Goal: Task Accomplishment & Management: Complete application form

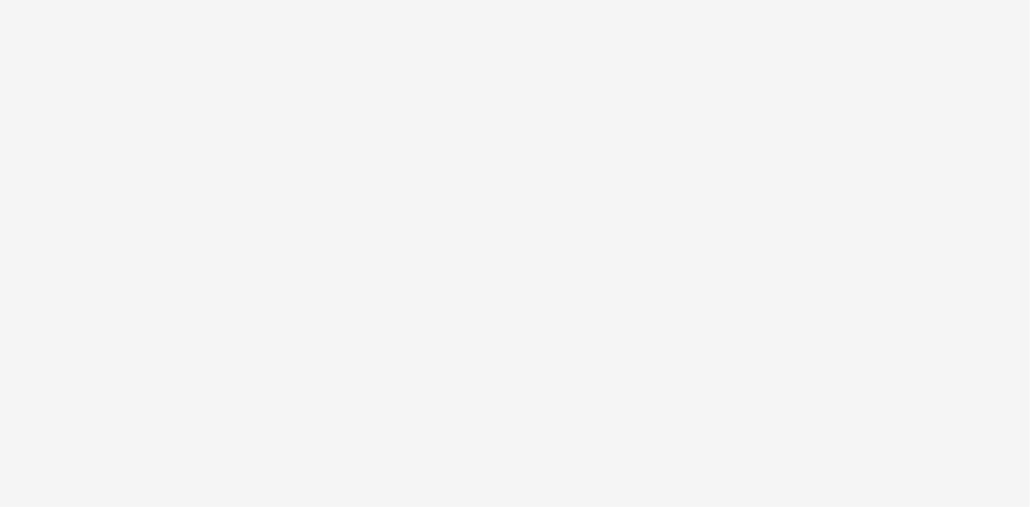
select select "38ed0f18-cbca-4106-be45-330e11e5f0af"
select select "f42c2087-8482-4af0-9099-e05519206007"
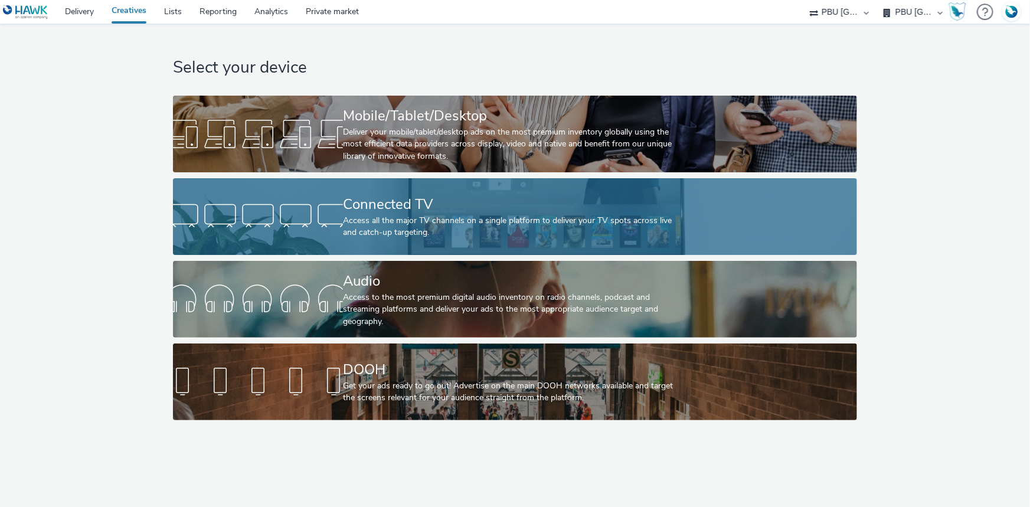
click at [369, 228] on div "Access all the major TV channels on a single platform to deliver your TV spots …" at bounding box center [512, 227] width 339 height 24
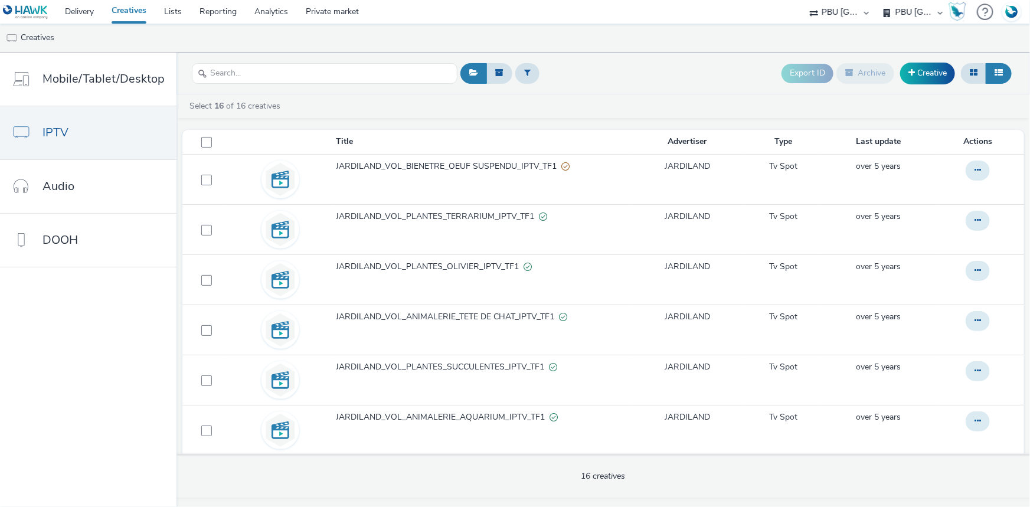
click at [920, 84] on div "Export ID Archive Creative" at bounding box center [897, 73] width 233 height 29
click at [920, 74] on link "Creative" at bounding box center [927, 73] width 55 height 21
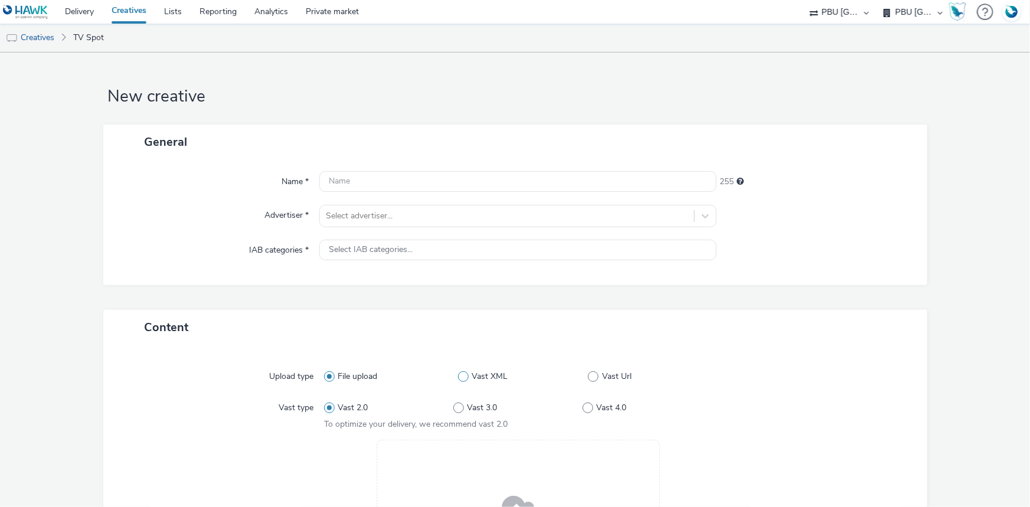
click at [490, 374] on span "Vast XML" at bounding box center [490, 377] width 36 height 12
click at [466, 374] on input "Vast XML" at bounding box center [462, 377] width 8 height 8
radio input "false"
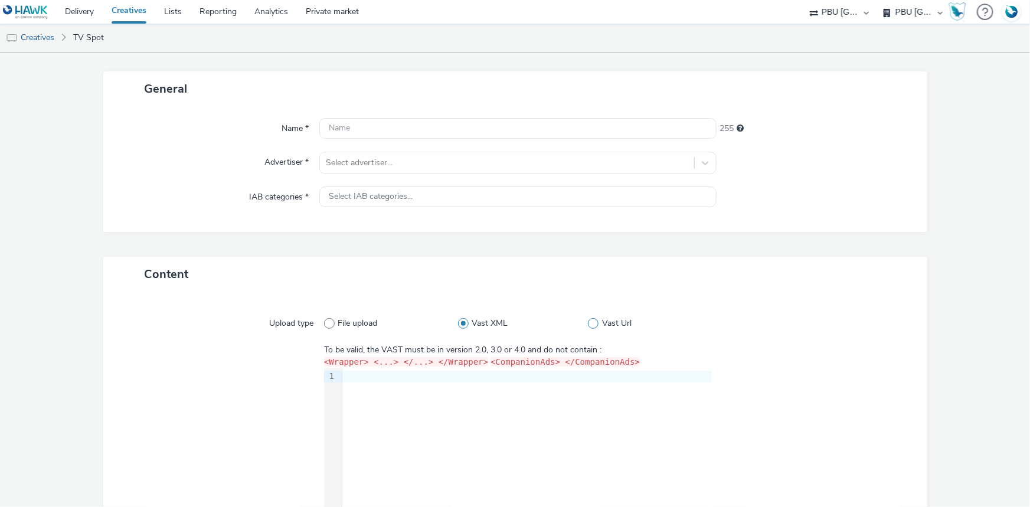
click at [594, 320] on label "Vast Url" at bounding box center [650, 324] width 124 height 12
click at [594, 320] on input "Vast Url" at bounding box center [592, 324] width 8 height 8
radio input "false"
radio input "true"
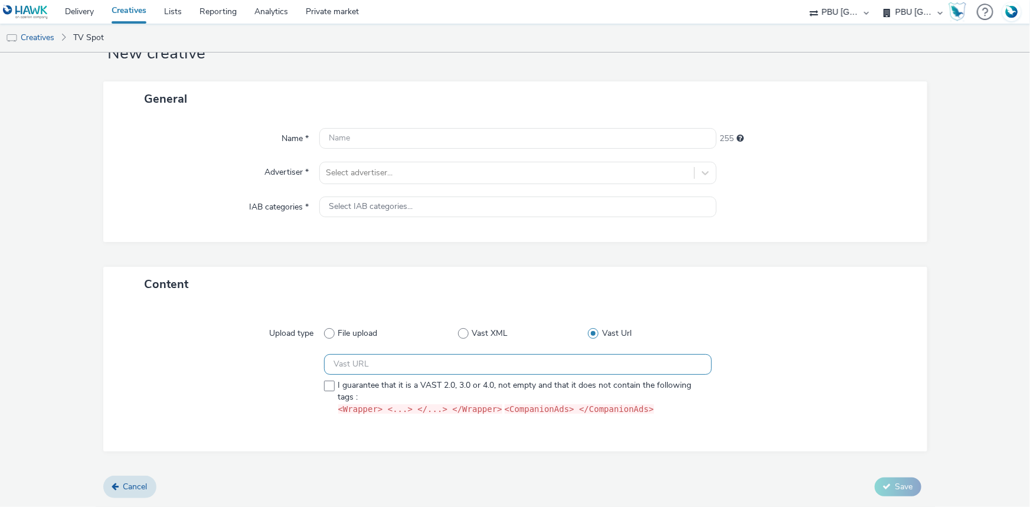
scroll to position [41, 0]
click at [428, 368] on input "text" at bounding box center [518, 366] width 388 height 21
paste input "https://slpubmedias.tf1.fr/SSP/TVS/HONDA/HONDA/AV-OLVE000009-0020.xml"
type input "https://slpubmedias.tf1.fr/SSP/TVS/HONDA/HONDA/AV-OLVE000009-0020.xml"
click at [407, 384] on span "I guarantee that it is a VAST 2.0, 3.0 or 4.0, not empty and that it does not c…" at bounding box center [522, 399] width 368 height 37
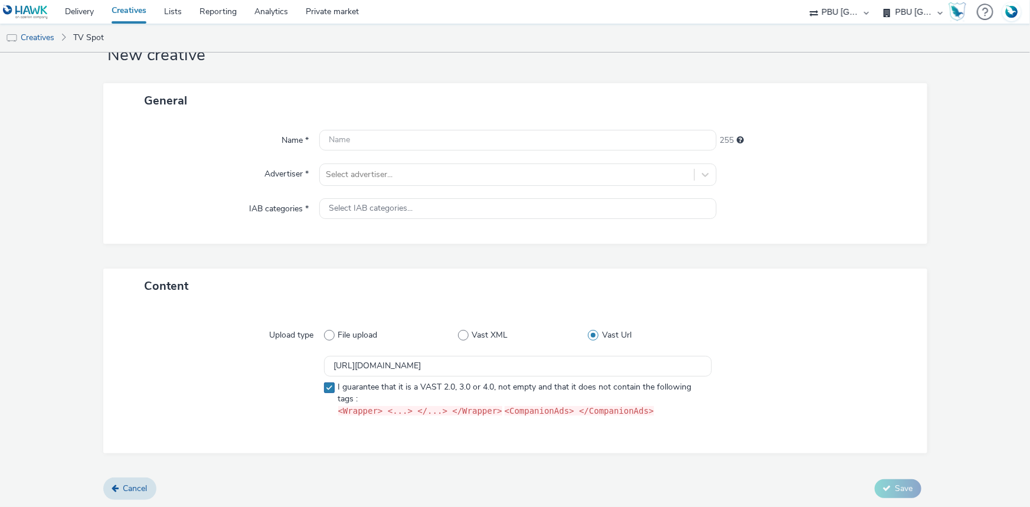
checkbox input "true"
click at [384, 174] on div at bounding box center [507, 175] width 362 height 14
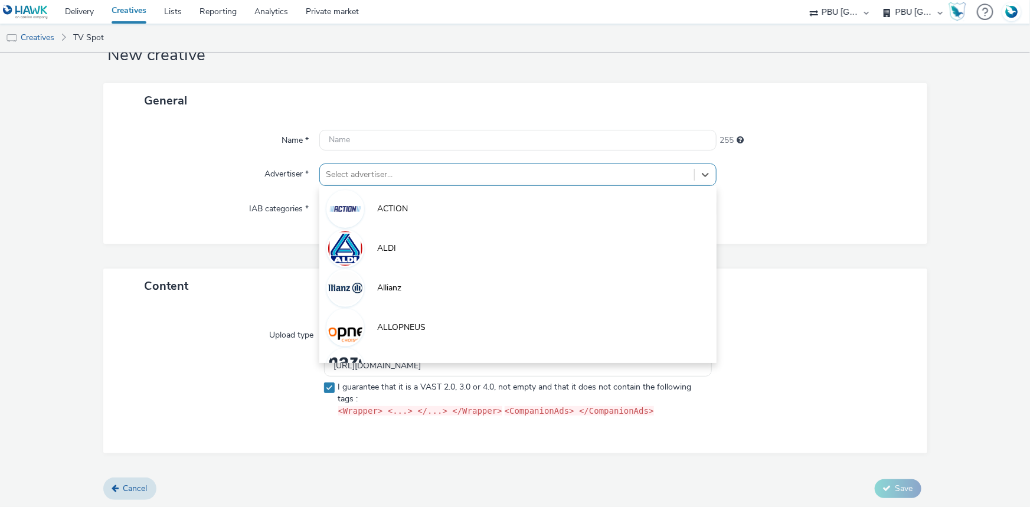
click at [799, 130] on div "255" at bounding box center [815, 138] width 199 height 17
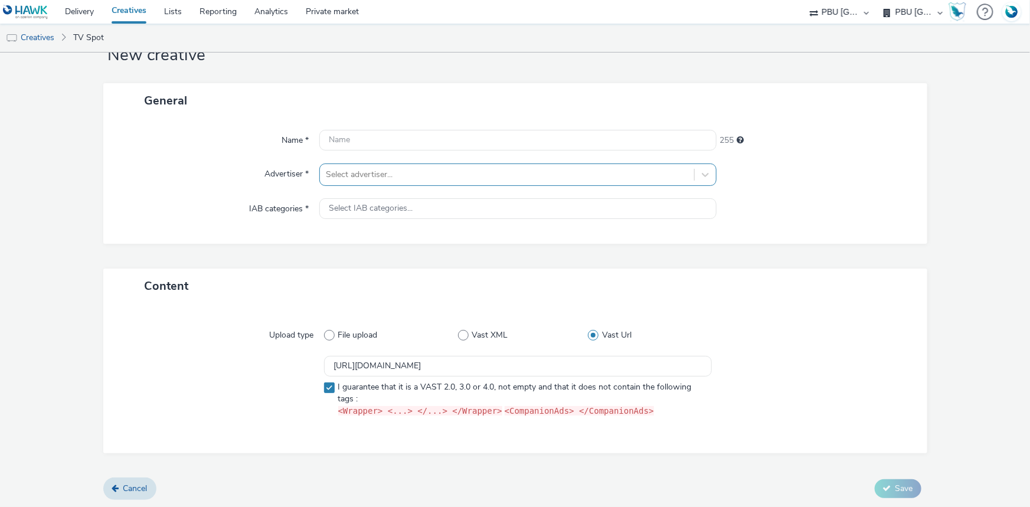
click at [421, 176] on div at bounding box center [507, 175] width 362 height 14
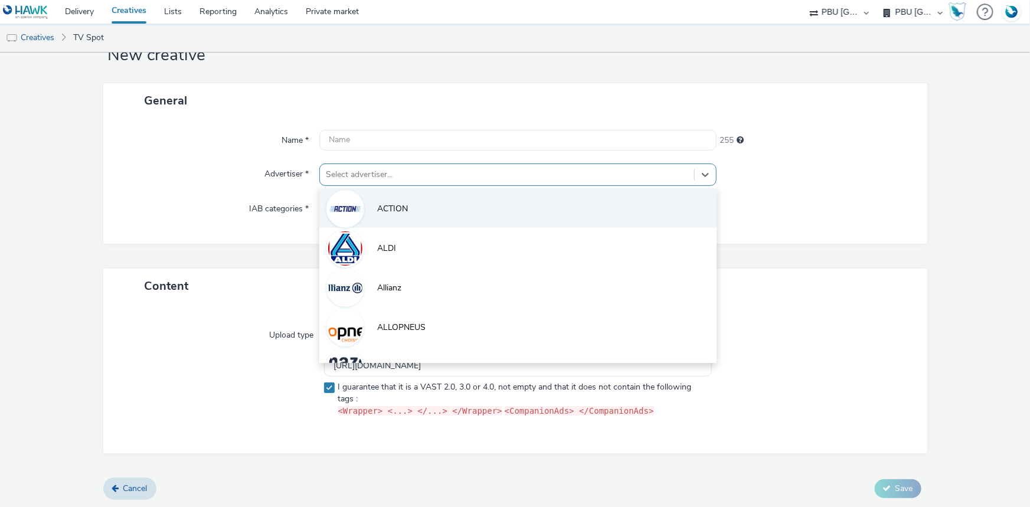
click at [386, 217] on li "ACTION" at bounding box center [517, 208] width 397 height 40
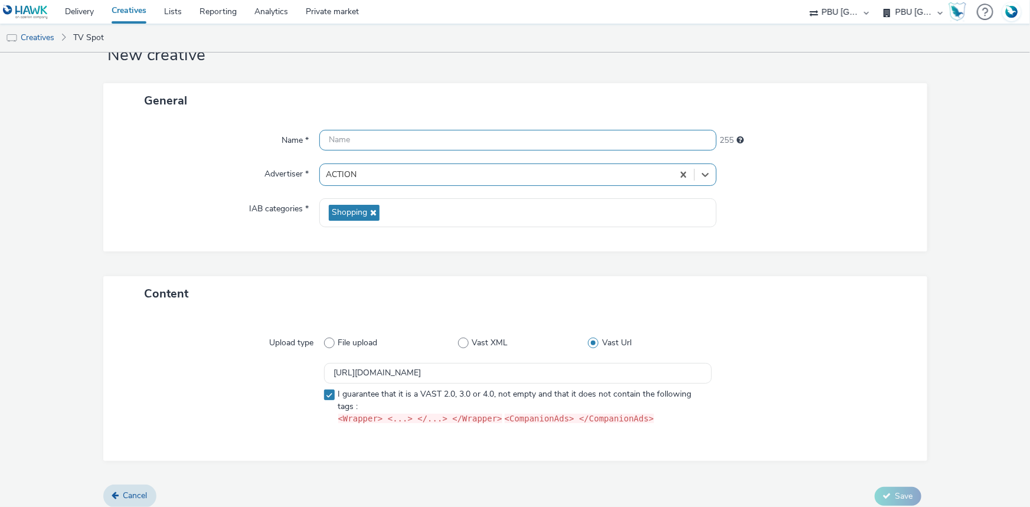
click at [384, 139] on input "text" at bounding box center [517, 140] width 397 height 21
type input "test"
click at [909, 494] on button "Save" at bounding box center [898, 496] width 47 height 19
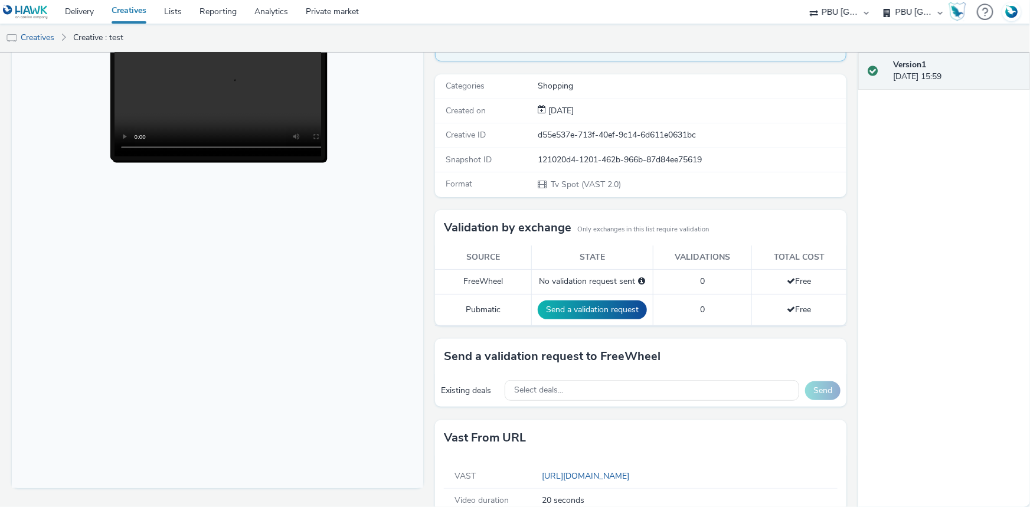
scroll to position [55, 0]
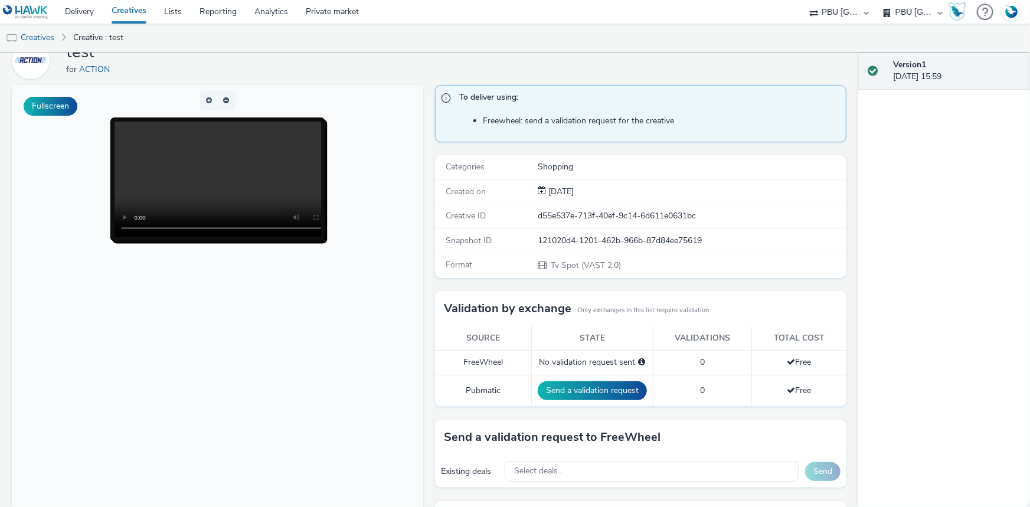
click at [138, 9] on link "Creatives" at bounding box center [129, 12] width 53 height 24
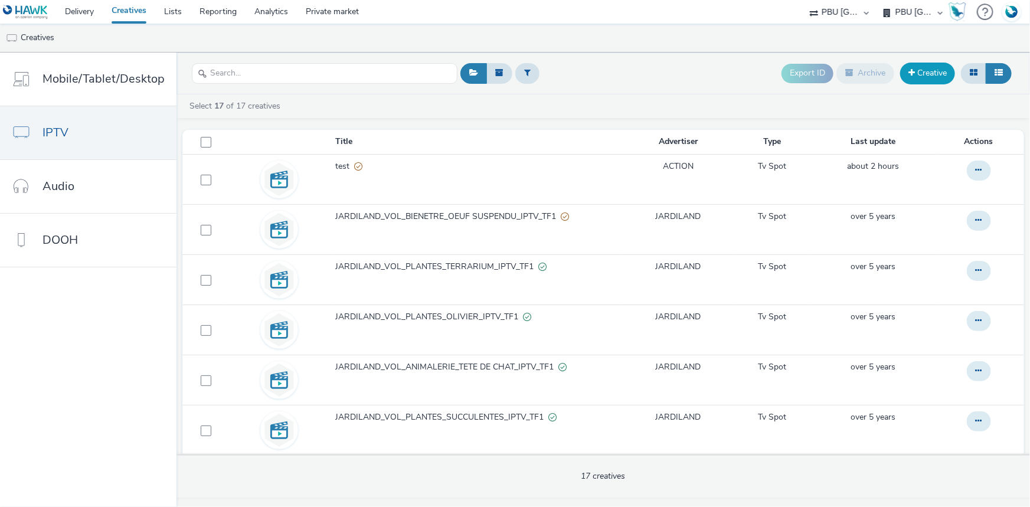
click at [942, 75] on link "Creative" at bounding box center [927, 73] width 55 height 21
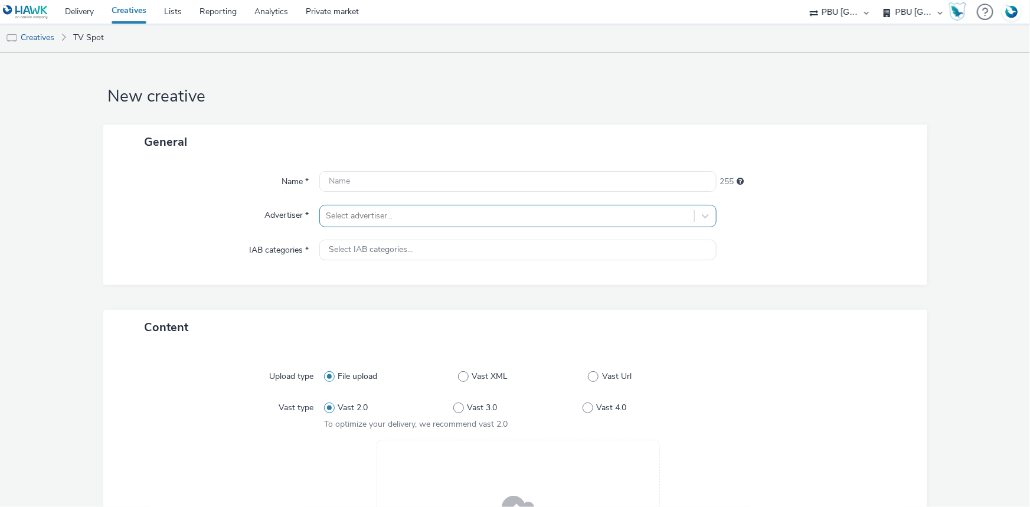
click at [353, 215] on div at bounding box center [507, 216] width 362 height 14
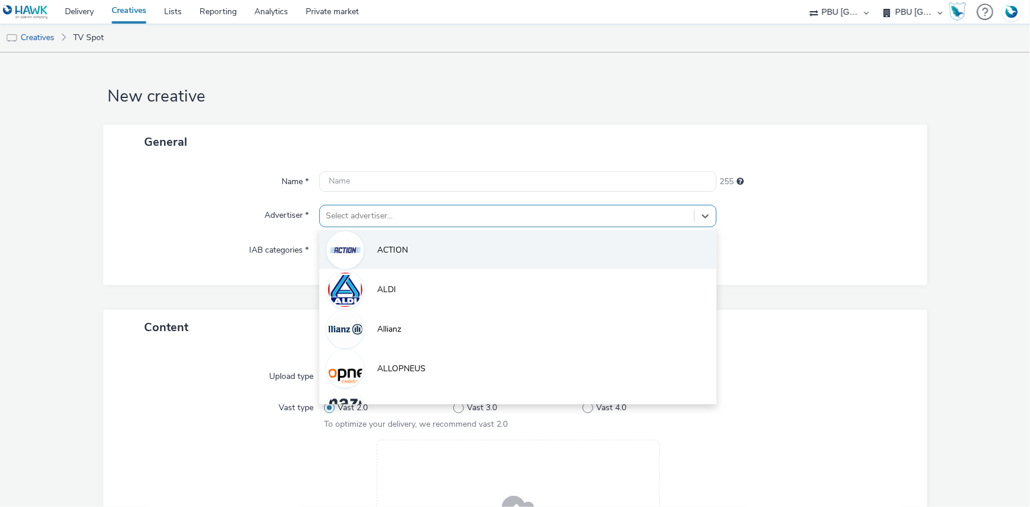
click at [378, 254] on span "ACTION" at bounding box center [392, 250] width 31 height 12
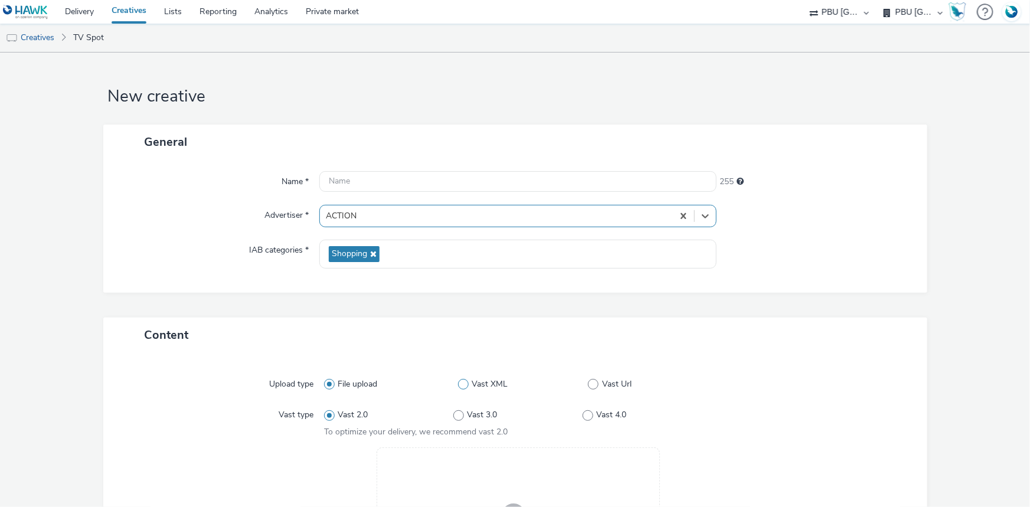
click at [461, 381] on span at bounding box center [463, 384] width 11 height 11
click at [461, 381] on input "Vast XML" at bounding box center [462, 385] width 8 height 8
radio input "false"
radio input "true"
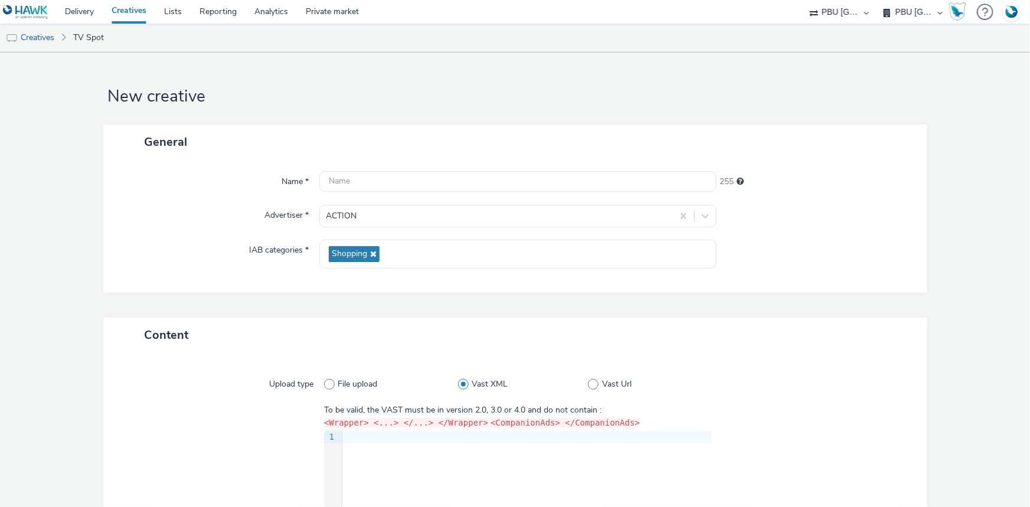
click at [368, 436] on div at bounding box center [526, 437] width 369 height 12
click at [381, 187] on input "text" at bounding box center [517, 181] width 397 height 21
type input "test"
click at [912, 296] on div "General Name * test 251 Advertiser * ACTION IAB categories * Shopping" at bounding box center [515, 221] width 824 height 193
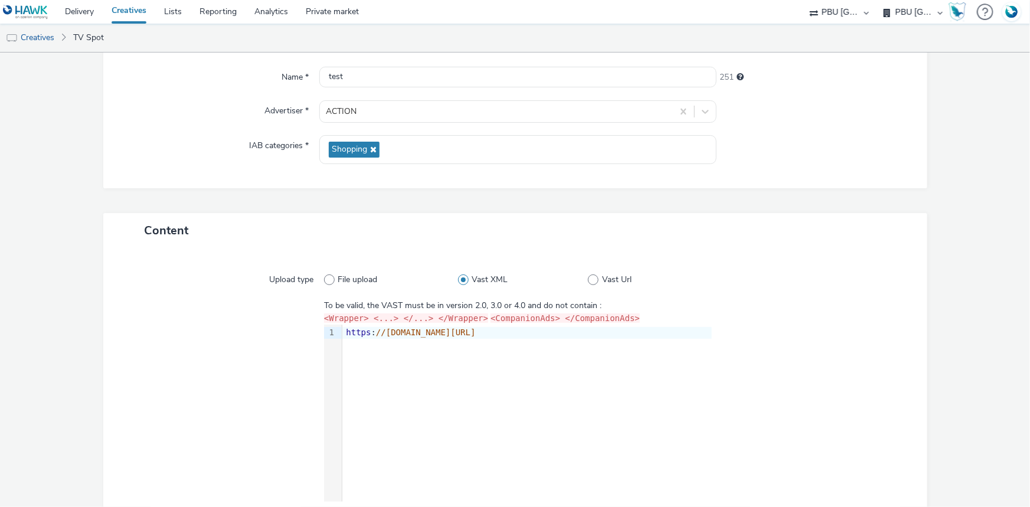
scroll to position [184, 0]
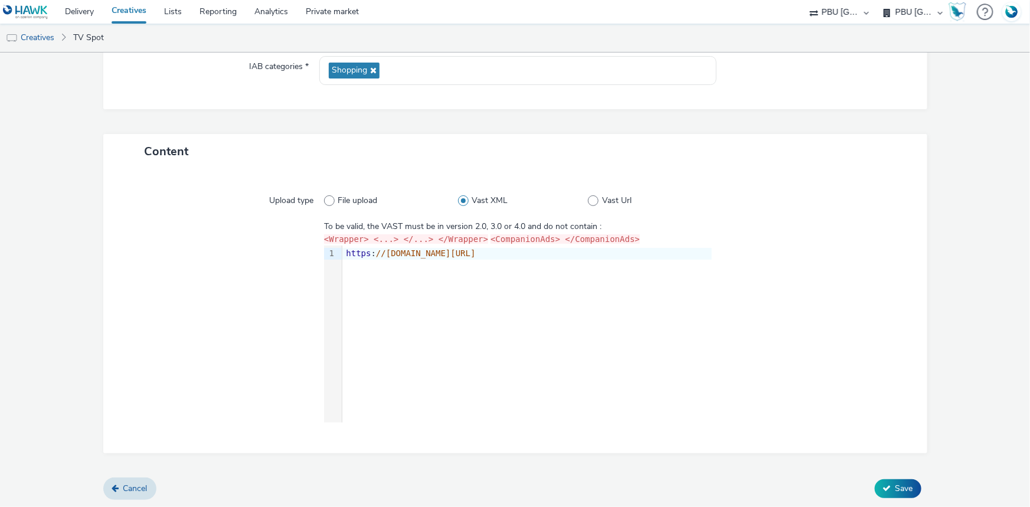
click at [876, 475] on div "Content Upload type File upload Vast XML Vast Url To be valid, the VAST must be…" at bounding box center [515, 306] width 824 height 344
click at [895, 489] on span "Save" at bounding box center [904, 488] width 18 height 11
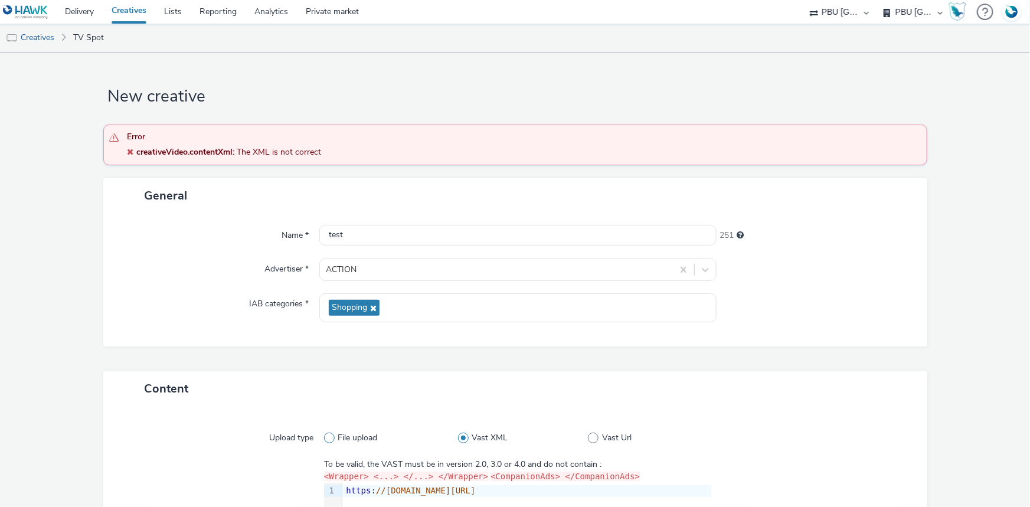
click at [328, 443] on label "File upload" at bounding box center [391, 438] width 134 height 12
click at [328, 442] on input "File upload" at bounding box center [328, 438] width 8 height 8
radio input "true"
radio input "false"
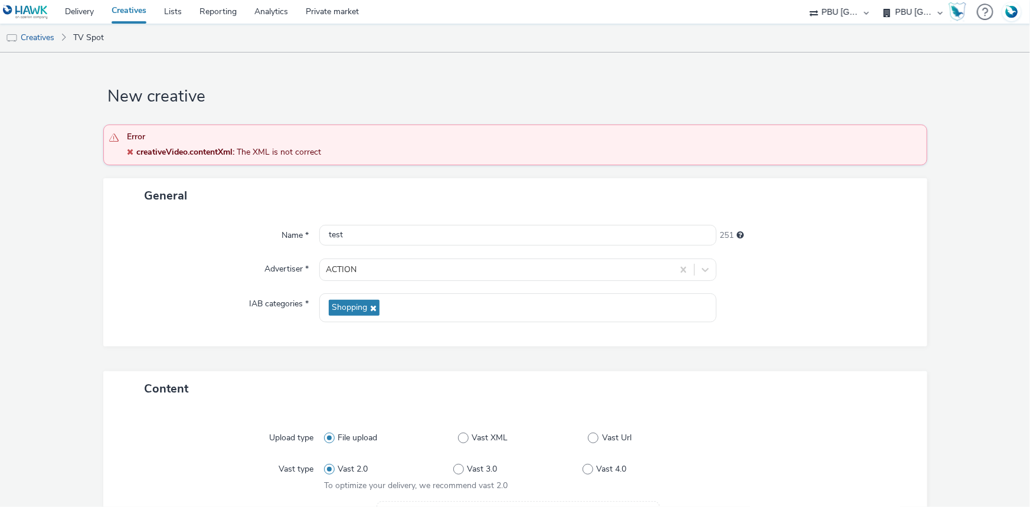
click at [139, 8] on link "Creatives" at bounding box center [129, 12] width 53 height 24
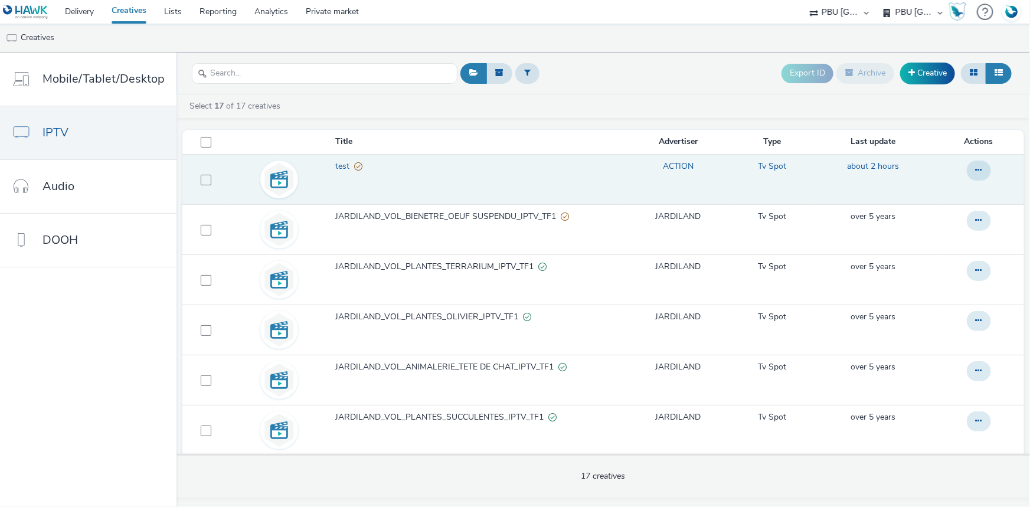
click at [342, 168] on span "test" at bounding box center [344, 167] width 19 height 12
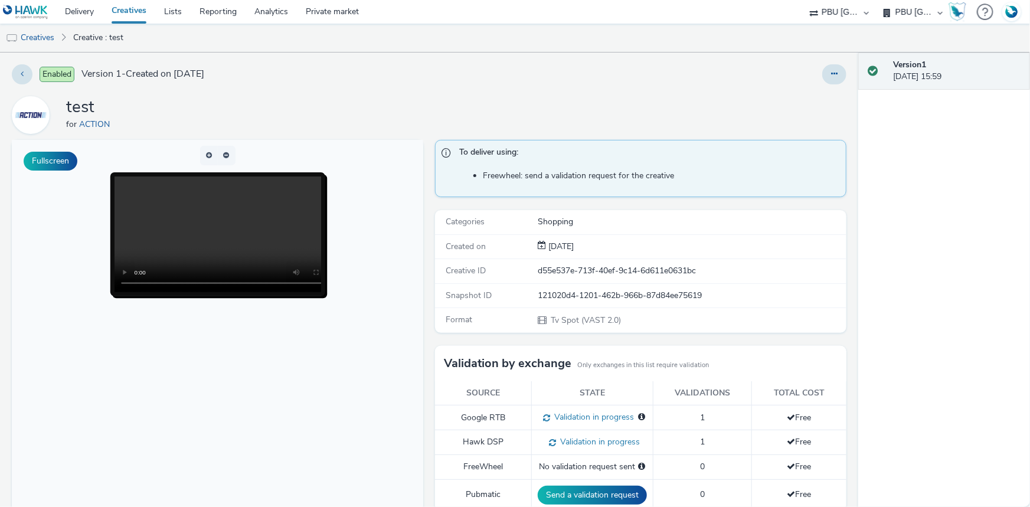
click at [832, 18] on select "ABI Media Ad4Health Adevinta ADITIKS Adops Agence79 AllMatik AMnet FR Amplifi F…" at bounding box center [839, 12] width 71 height 24
click at [126, 14] on link "Creatives" at bounding box center [129, 12] width 53 height 24
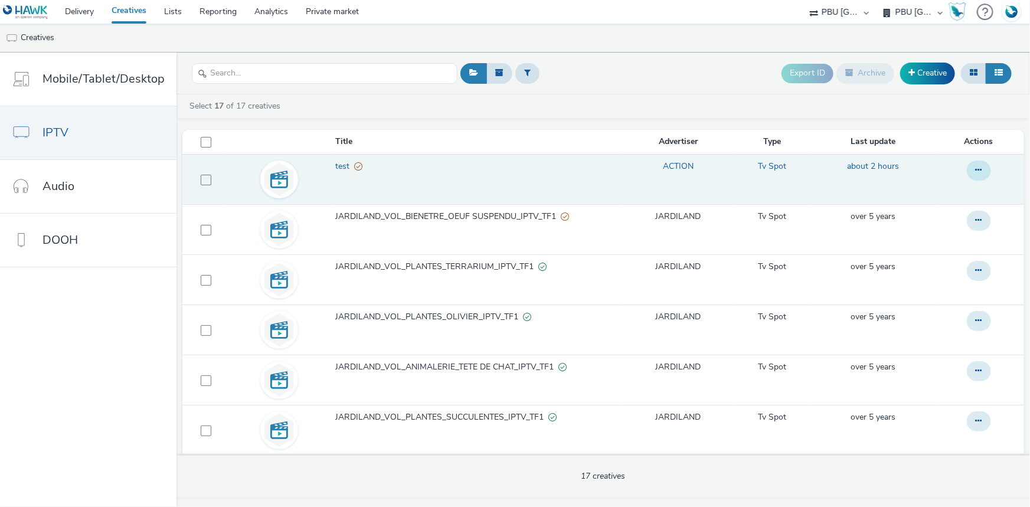
click at [974, 174] on button at bounding box center [979, 171] width 24 height 20
click at [916, 265] on link "Archive" at bounding box center [946, 265] width 89 height 24
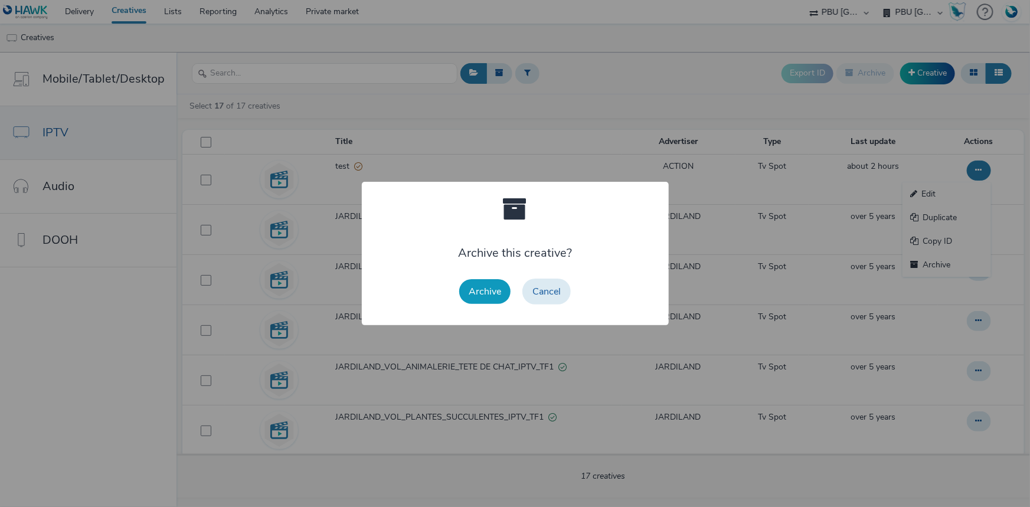
click at [464, 290] on button "Archive" at bounding box center [484, 291] width 51 height 25
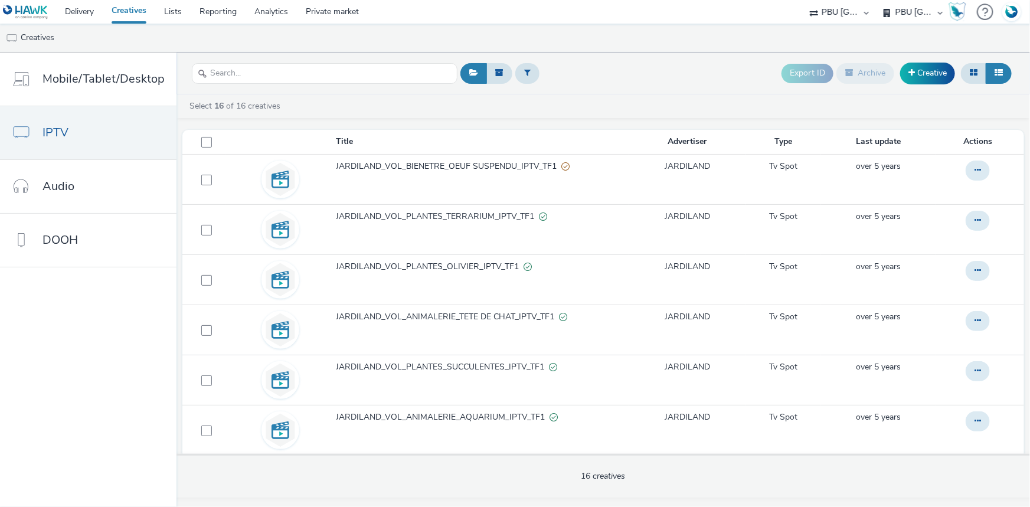
click at [833, 9] on select "ABI Media Ad4Health Adevinta ADITIKS Adops Agence79 AllMatik AMnet FR Amplifi F…" at bounding box center [839, 12] width 71 height 24
select select "a481bd8c-4acc-4c4f-8598-4e6659adaf07"
click at [804, 0] on select "ABI Media Ad4Health Adevinta ADITIKS Adops Agence79 AllMatik AMnet FR Amplifi F…" at bounding box center [839, 12] width 71 height 24
select select "f4db3760-27fe-4d14-9c44-df0c95b595a4"
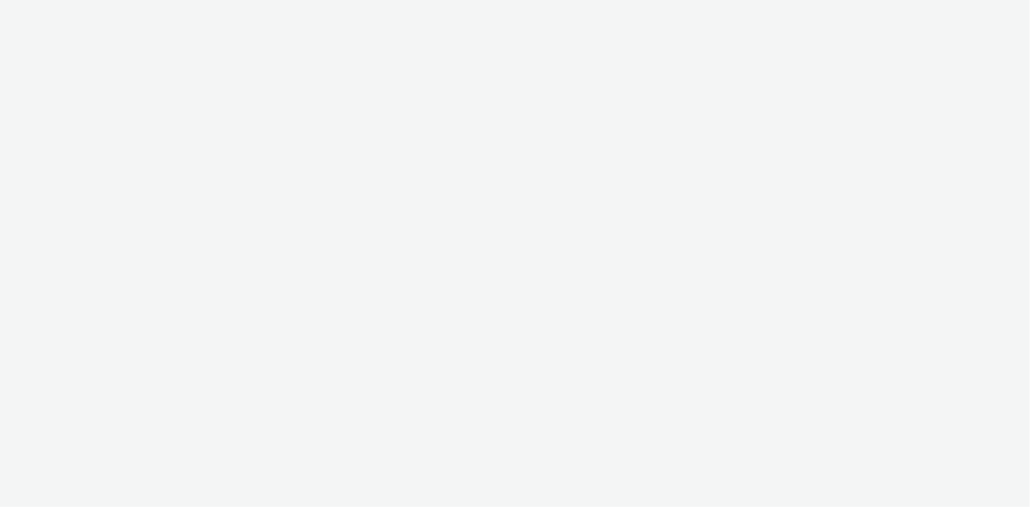
select select "a481bd8c-4acc-4c4f-8598-4e6659adaf07"
select select "f4db3760-27fe-4d14-9c44-df0c95b595a4"
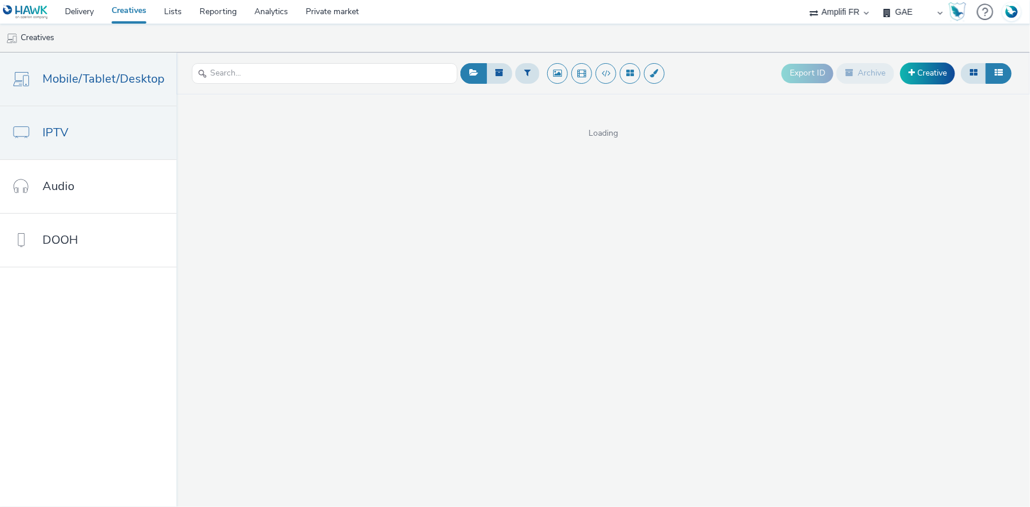
click at [65, 129] on span "IPTV" at bounding box center [55, 132] width 26 height 17
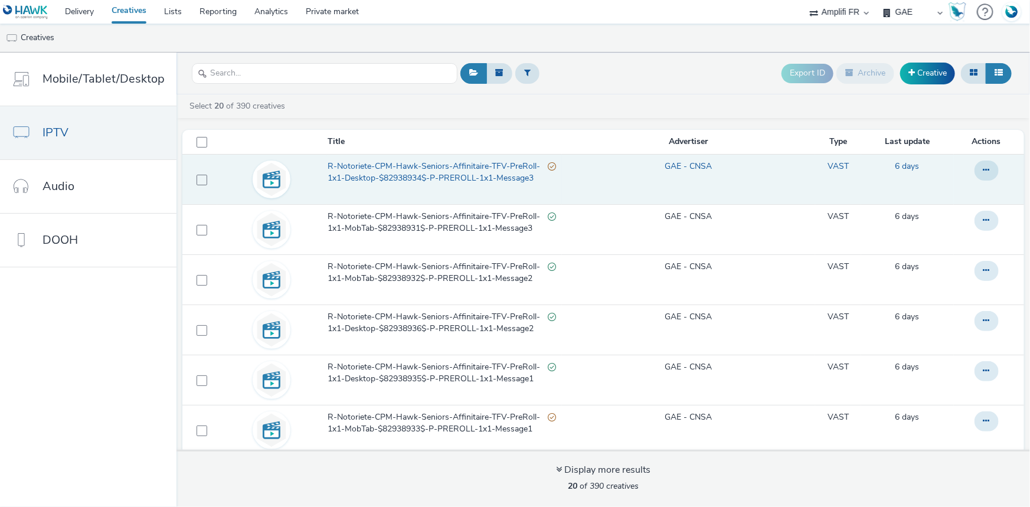
click at [422, 178] on span "R-Notoriete-CPM-Hawk-Seniors-Affinitaire-TFV-PreRoll-1x1-Desktop-$82938934$-P-P…" at bounding box center [438, 173] width 220 height 24
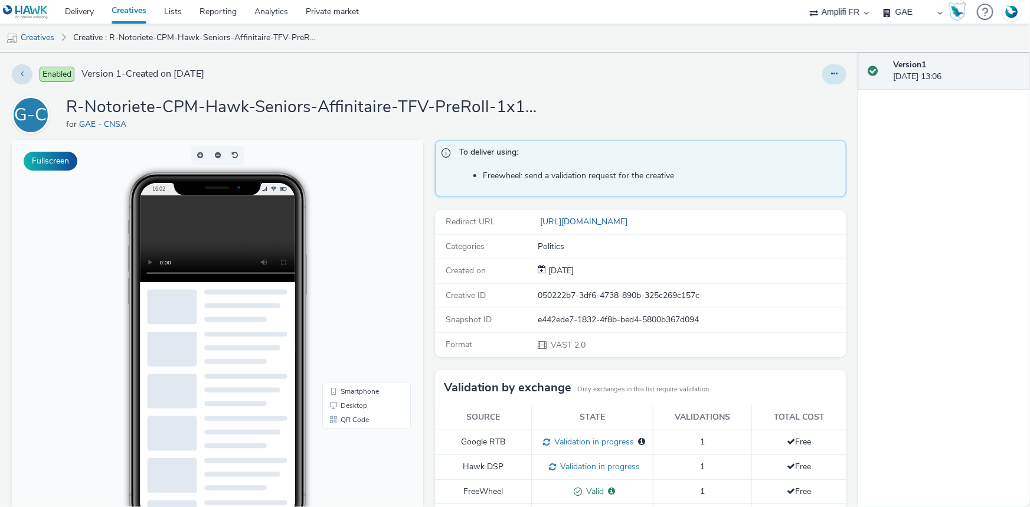
click at [822, 64] on button at bounding box center [834, 74] width 24 height 20
click at [822, 77] on button at bounding box center [834, 74] width 24 height 20
click at [822, 64] on button at bounding box center [834, 74] width 24 height 20
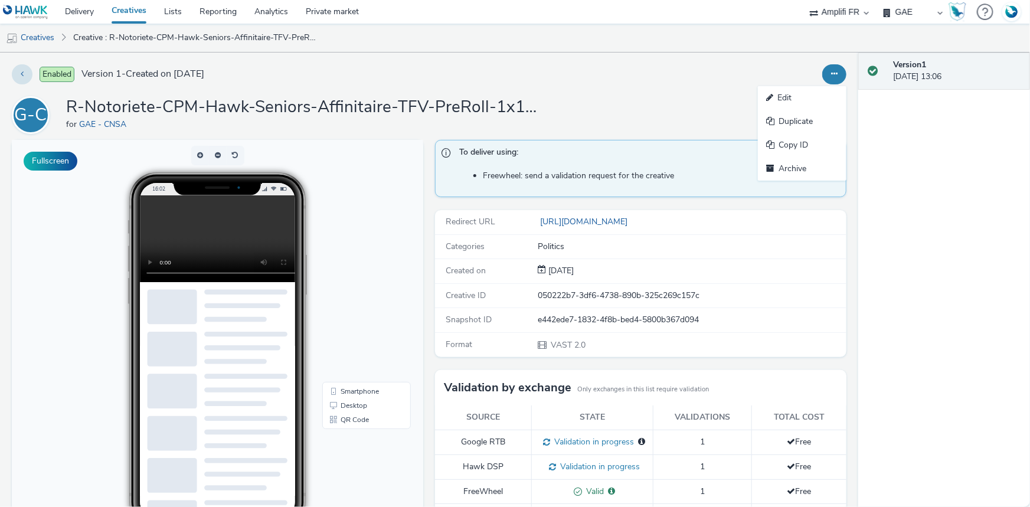
click at [822, 64] on button at bounding box center [834, 74] width 24 height 20
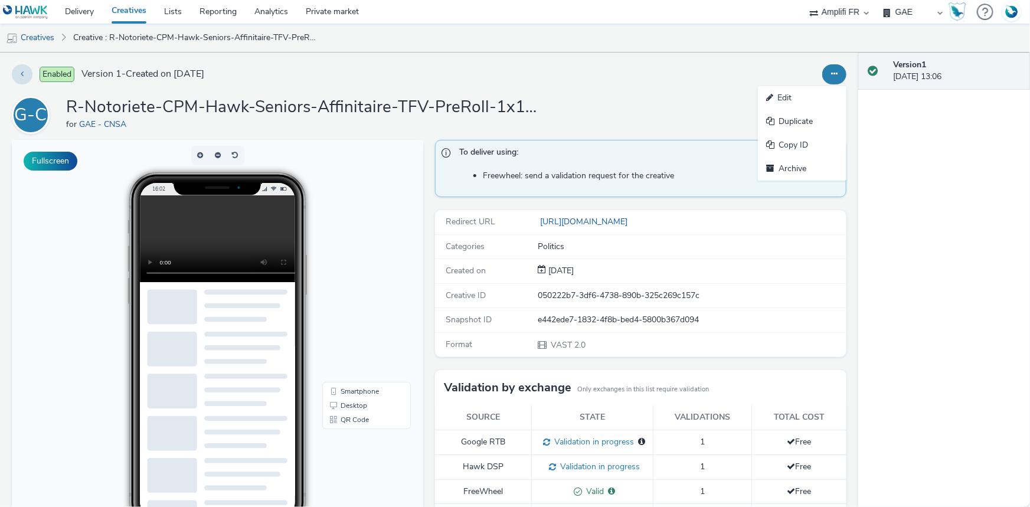
click at [822, 64] on button at bounding box center [834, 74] width 24 height 20
click at [837, 76] on button at bounding box center [834, 74] width 24 height 20
click at [822, 64] on button at bounding box center [834, 74] width 24 height 20
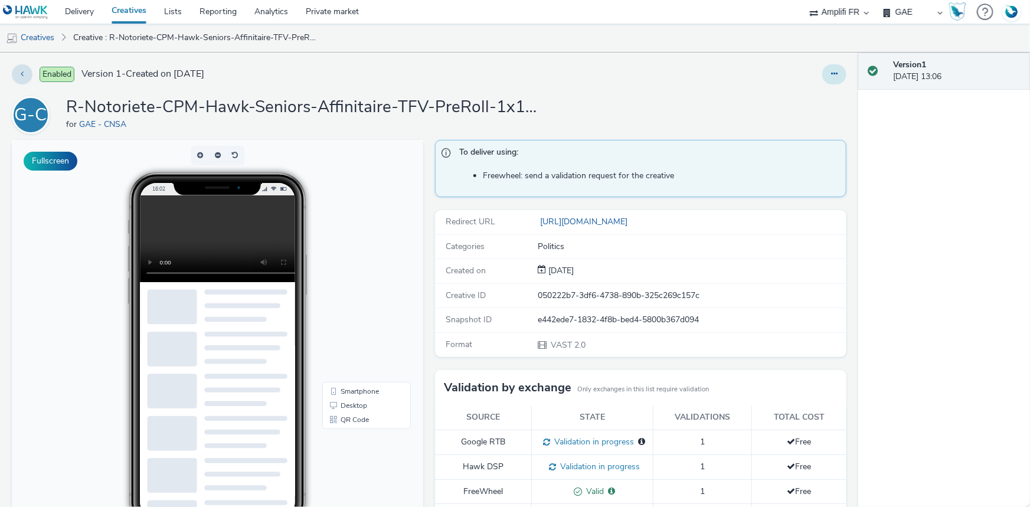
click at [822, 64] on button at bounding box center [834, 74] width 24 height 20
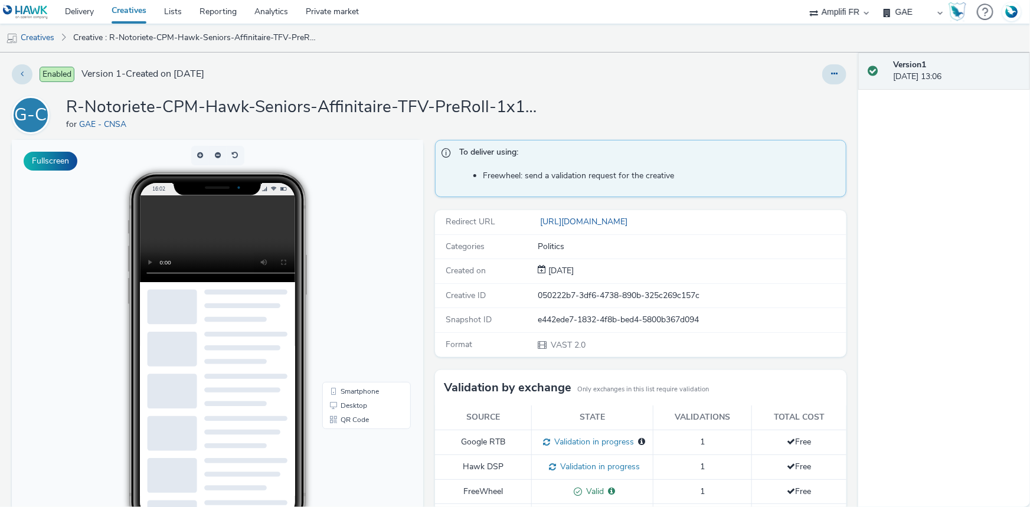
click at [822, 64] on button at bounding box center [834, 74] width 24 height 20
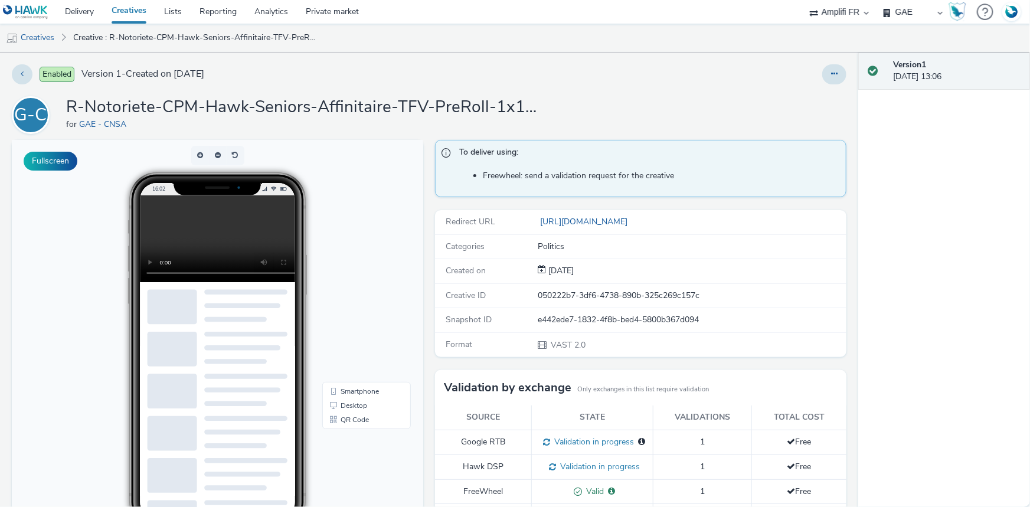
click at [822, 64] on button at bounding box center [834, 74] width 24 height 20
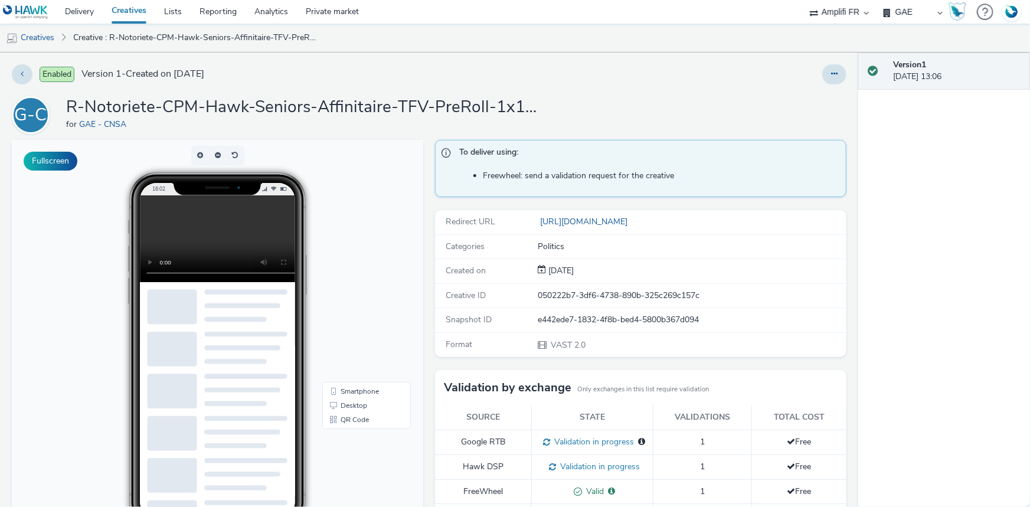
click at [822, 64] on button at bounding box center [834, 74] width 24 height 20
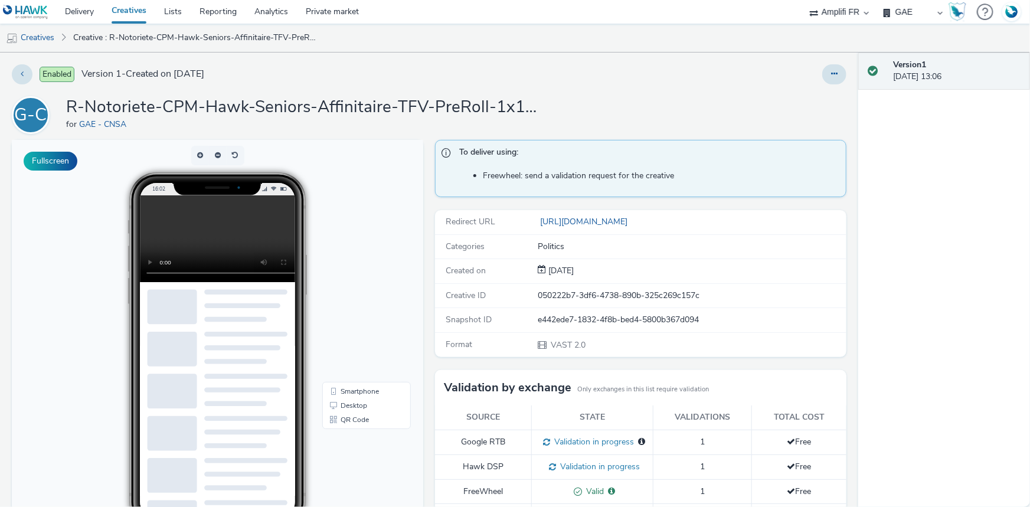
click at [822, 64] on button at bounding box center [834, 74] width 24 height 20
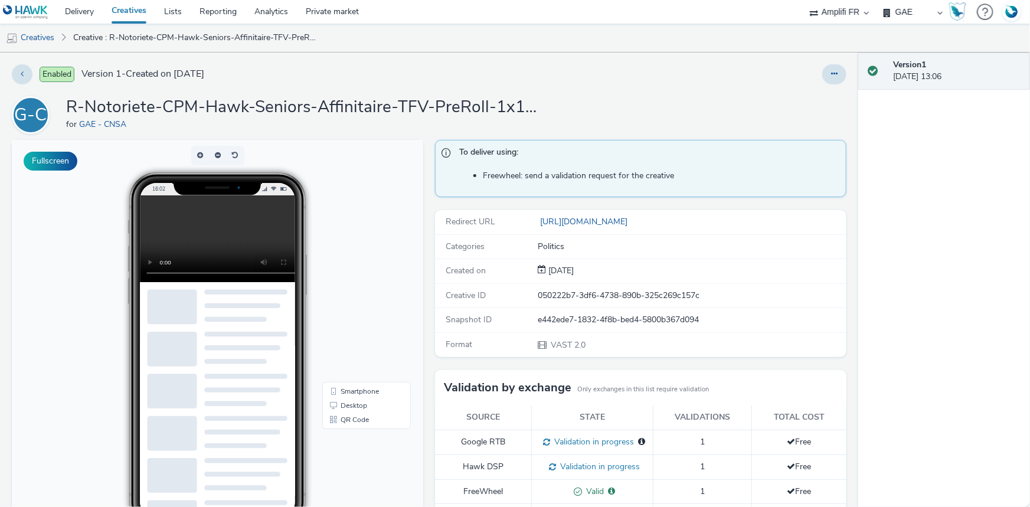
click at [822, 64] on button at bounding box center [834, 74] width 24 height 20
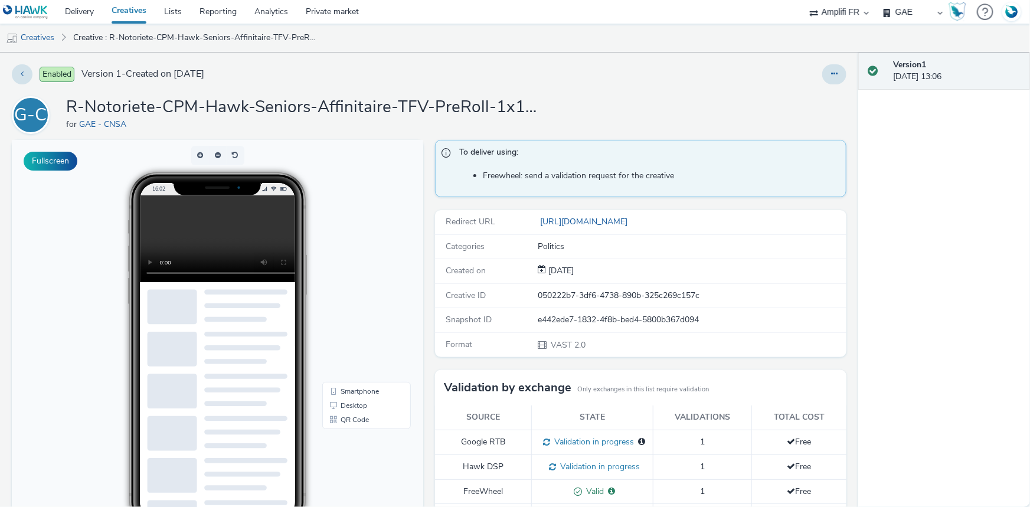
click at [822, 64] on button at bounding box center [834, 74] width 24 height 20
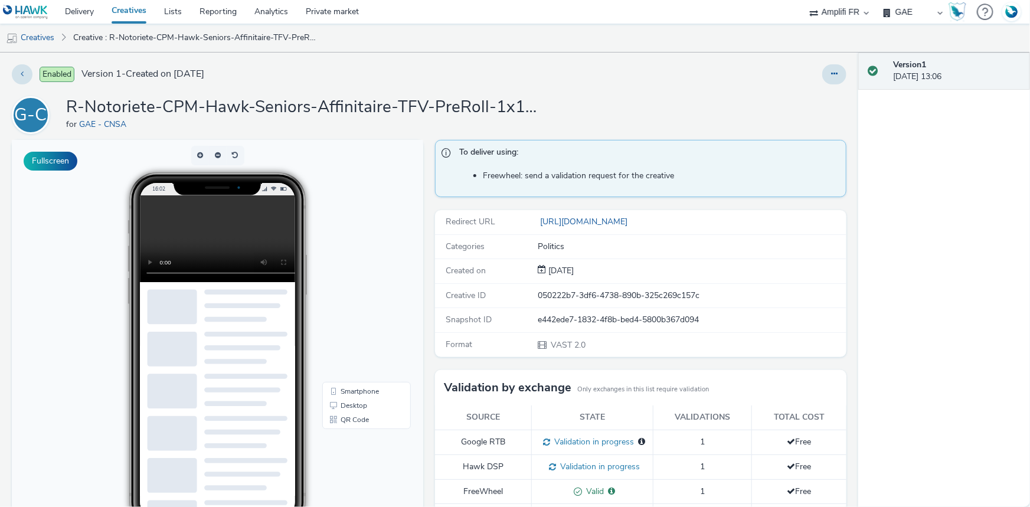
click at [822, 64] on button at bounding box center [834, 74] width 24 height 20
click at [831, 71] on icon at bounding box center [834, 74] width 6 height 8
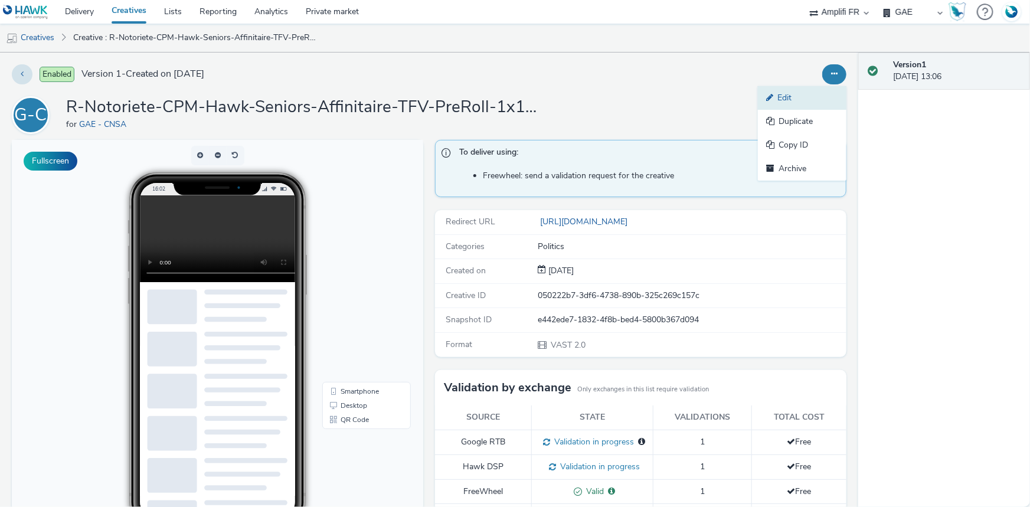
click at [794, 90] on link "Edit" at bounding box center [802, 98] width 89 height 24
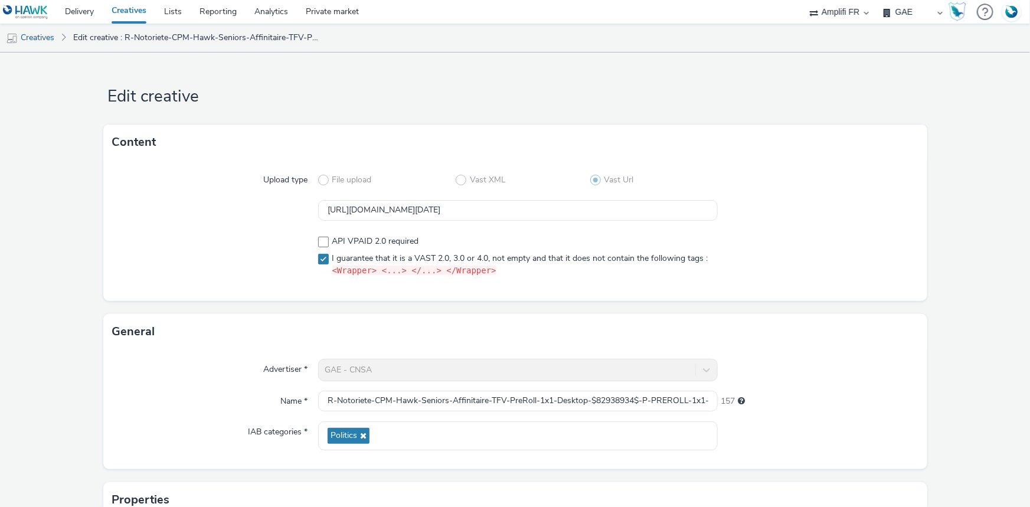
click at [143, 17] on link "Creatives" at bounding box center [129, 12] width 53 height 24
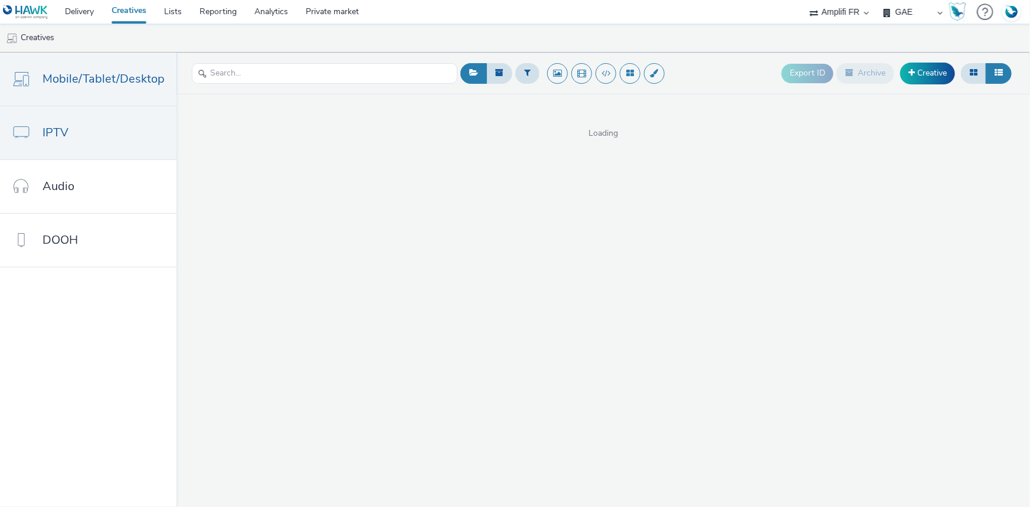
click at [56, 131] on span "IPTV" at bounding box center [55, 132] width 26 height 17
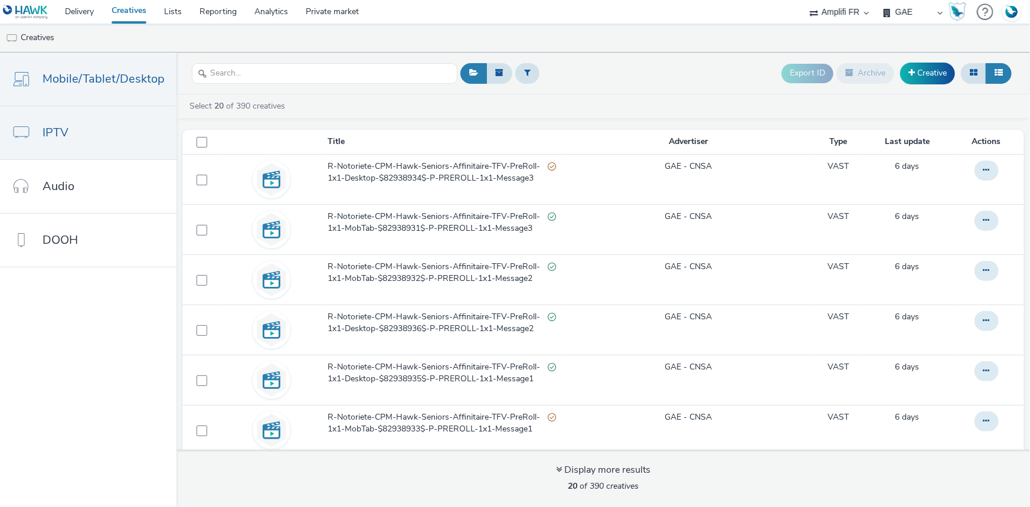
click at [89, 73] on span "Mobile/Tablet/Desktop" at bounding box center [103, 78] width 122 height 17
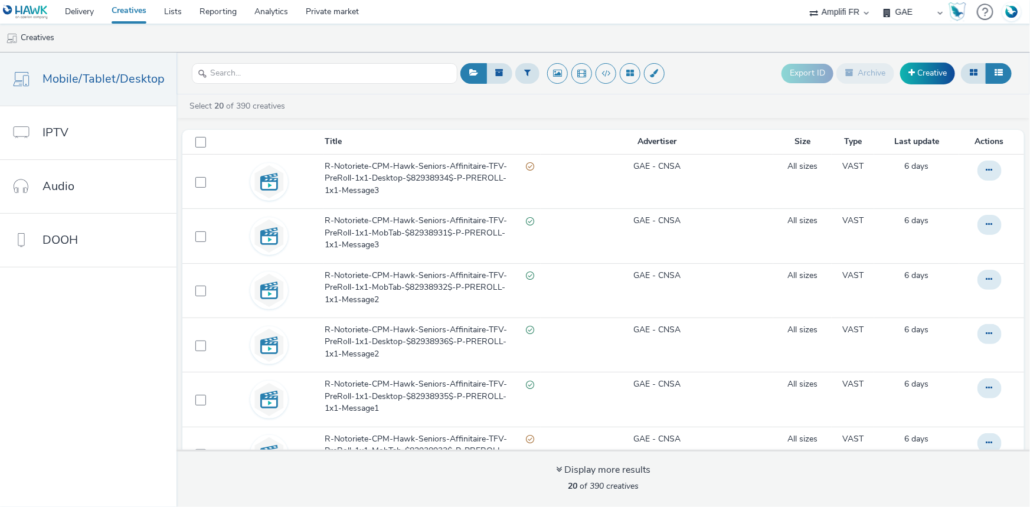
click at [841, 12] on select "ABI Media Ad4Health Adevinta ADITIKS Adops Agence79 AllMatik AMnet FR Amplifi F…" at bounding box center [839, 12] width 71 height 24
click at [845, 12] on select "ABI Media Ad4Health Adevinta ADITIKS Adops Agence79 AllMatik AMnet FR Amplifi F…" at bounding box center [839, 12] width 71 height 24
drag, startPoint x: 842, startPoint y: 13, endPoint x: 843, endPoint y: 22, distance: 8.9
click at [842, 13] on select "ABI Media Ad4Health Adevinta ADITIKS Adops Agence79 AllMatik AMnet FR Amplifi F…" at bounding box center [839, 12] width 71 height 24
select select "043cda9b-19c6-48dd-97c5-60e8b0eb4194"
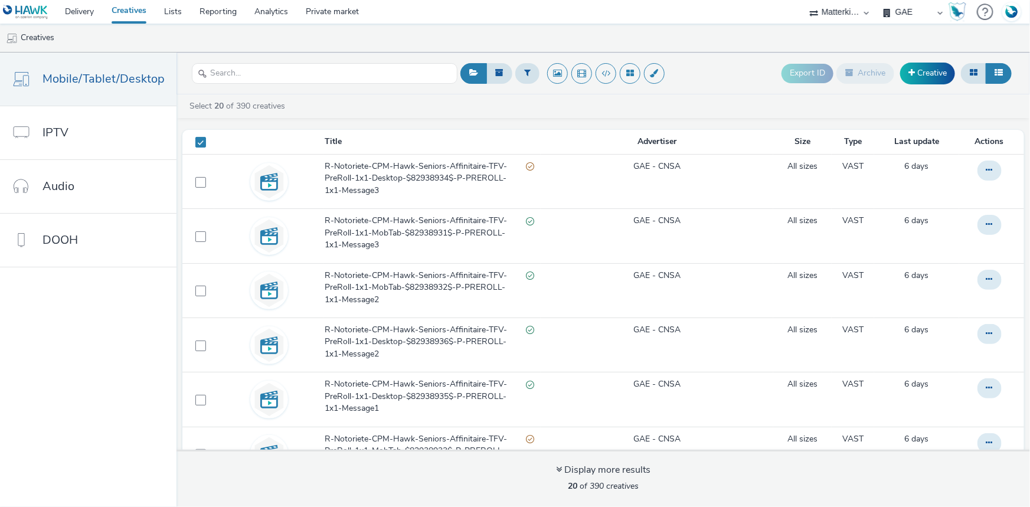
click at [875, 0] on select "ABI Media Ad4Health Adevinta ADITIKS Adops Agence79 AllMatik AMnet FR Amplifi F…" at bounding box center [839, 12] width 71 height 24
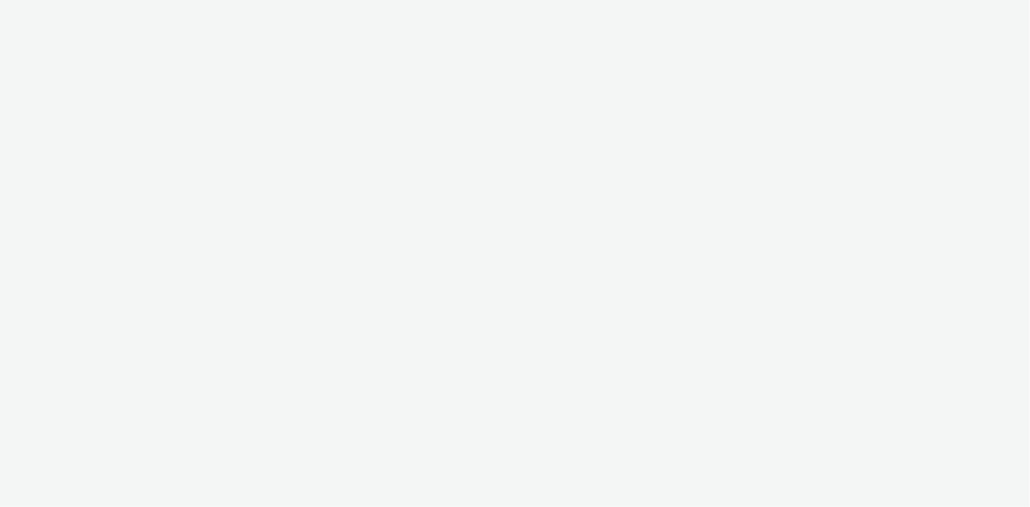
select select "a481bd8c-4acc-4c4f-8598-4e6659adaf07"
select select "f4db3760-27fe-4d14-9c44-df0c95b595a4"
select select "043cda9b-19c6-48dd-97c5-60e8b0eb4194"
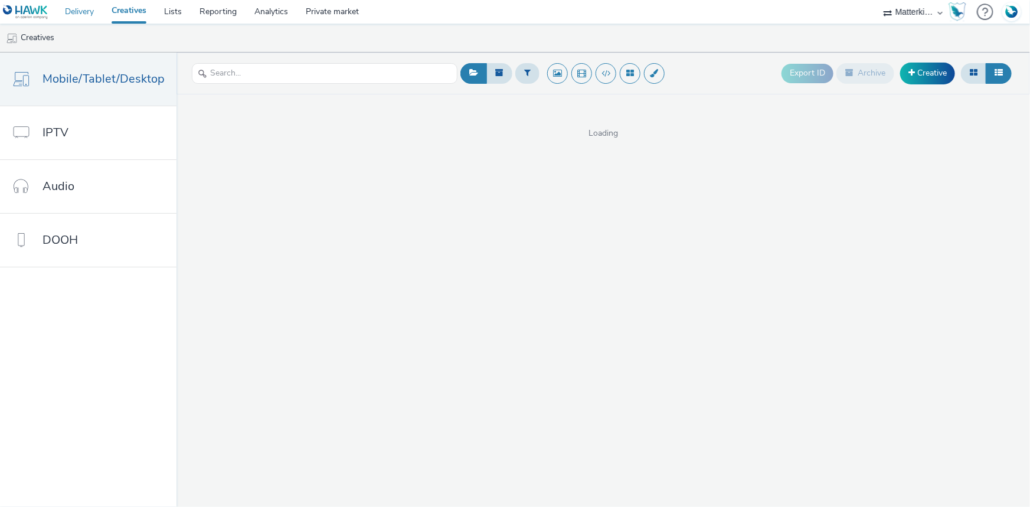
click at [86, 16] on link "Delivery" at bounding box center [79, 12] width 47 height 24
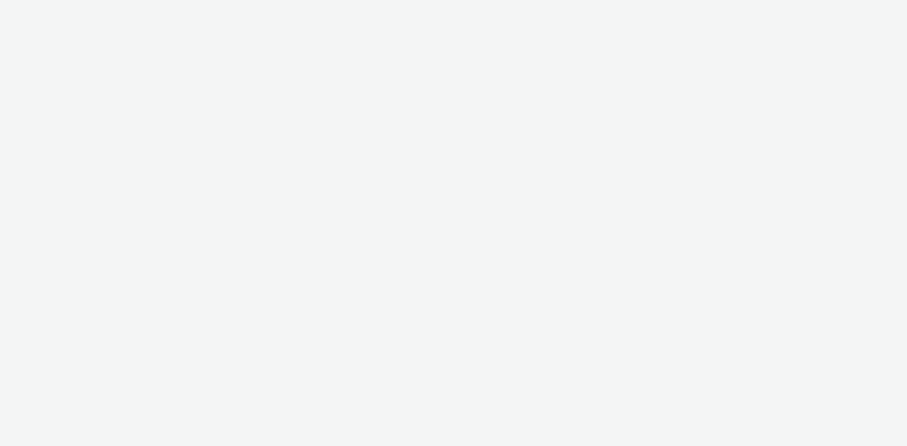
select select "043cda9b-19c6-48dd-97c5-60e8b0eb4194"
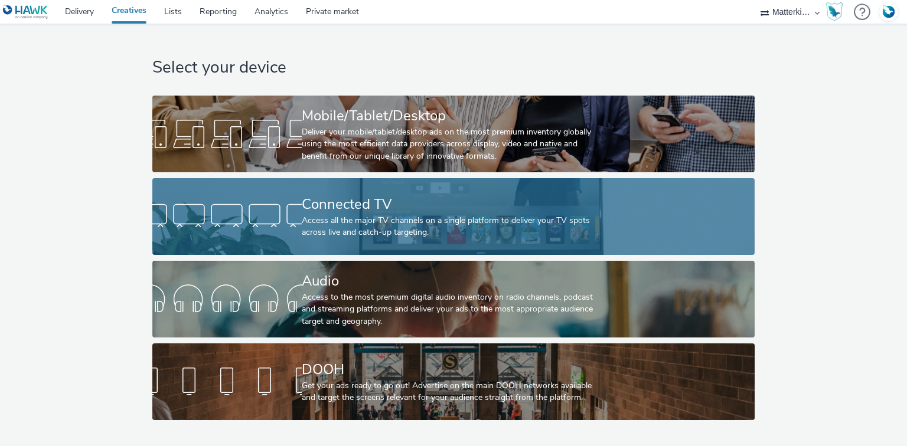
click at [349, 202] on div "Connected TV" at bounding box center [451, 204] width 299 height 21
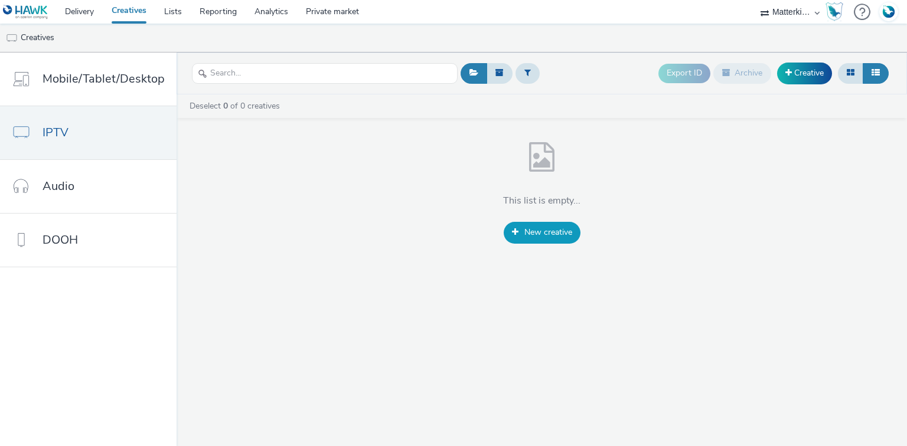
click at [535, 242] on link "New creative" at bounding box center [541, 232] width 77 height 21
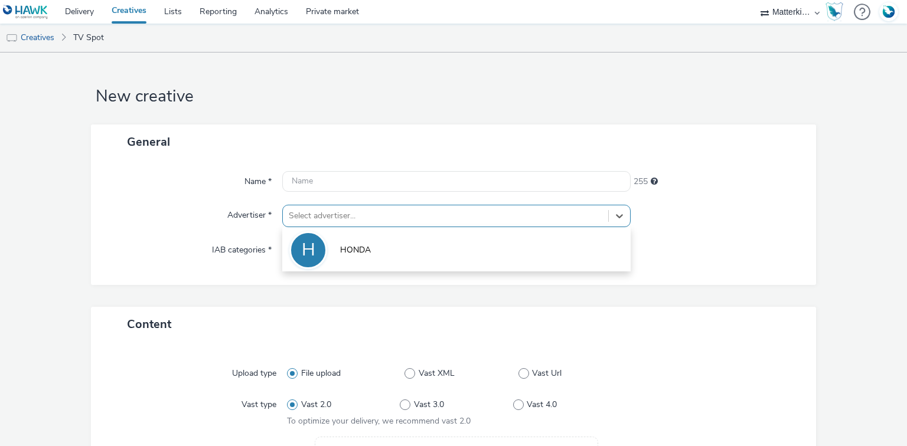
click at [379, 216] on div at bounding box center [445, 216] width 313 height 14
click at [303, 251] on div "H" at bounding box center [309, 250] width 14 height 33
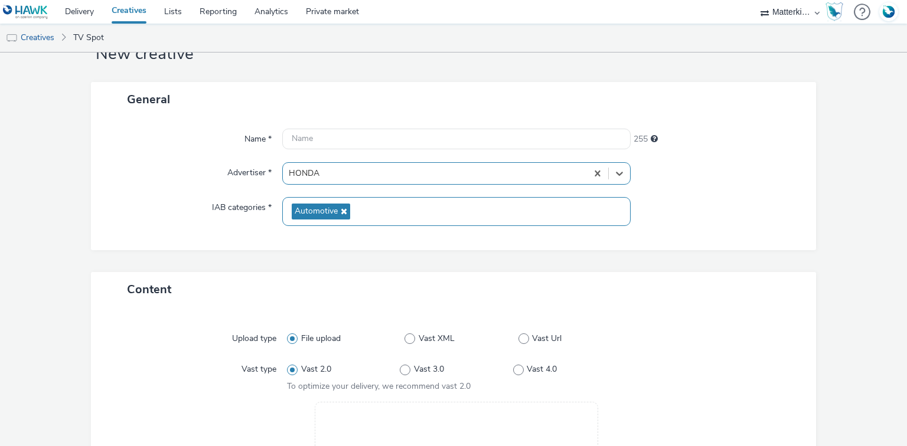
scroll to position [94, 0]
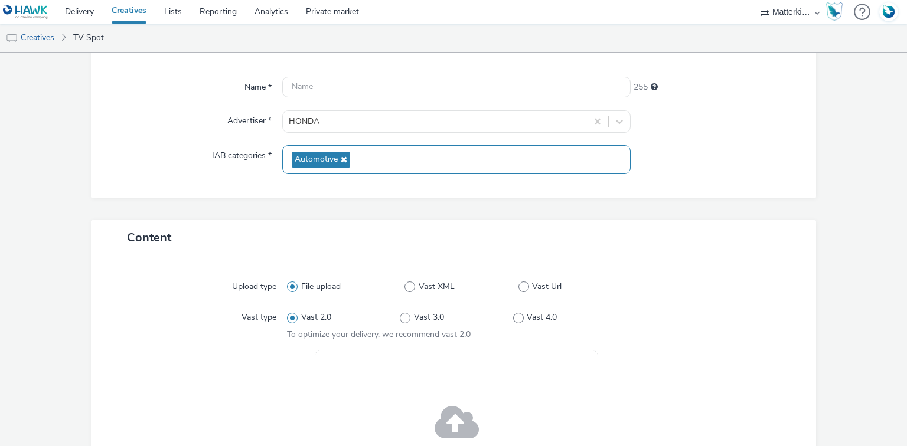
click at [411, 277] on div "File upload Vast XML Vast Url" at bounding box center [456, 286] width 338 height 21
click at [420, 286] on span "Vast XML" at bounding box center [436, 287] width 36 height 12
click at [412, 286] on input "Vast XML" at bounding box center [408, 287] width 8 height 8
radio input "false"
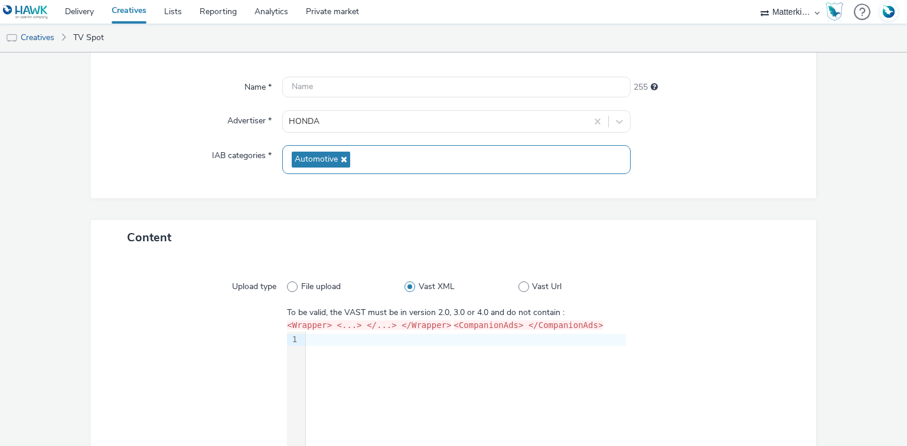
scroll to position [61, 0]
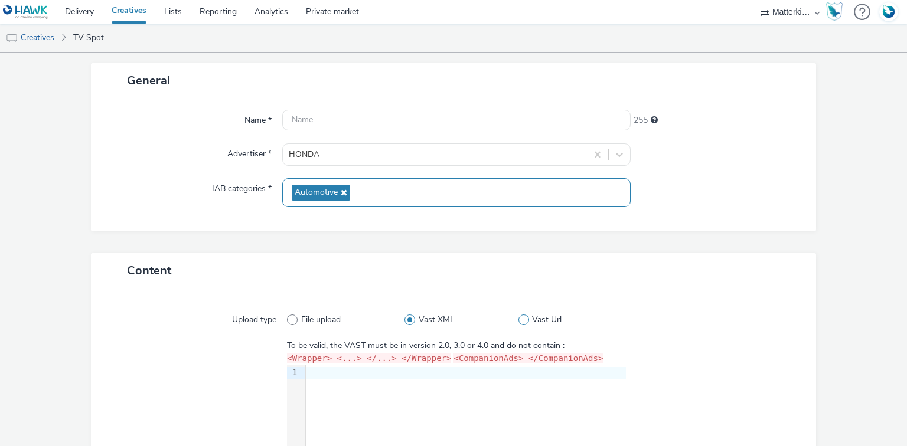
click at [543, 315] on span "Vast Url" at bounding box center [547, 320] width 30 height 12
click at [526, 316] on input "Vast Url" at bounding box center [522, 320] width 8 height 8
radio input "false"
radio input "true"
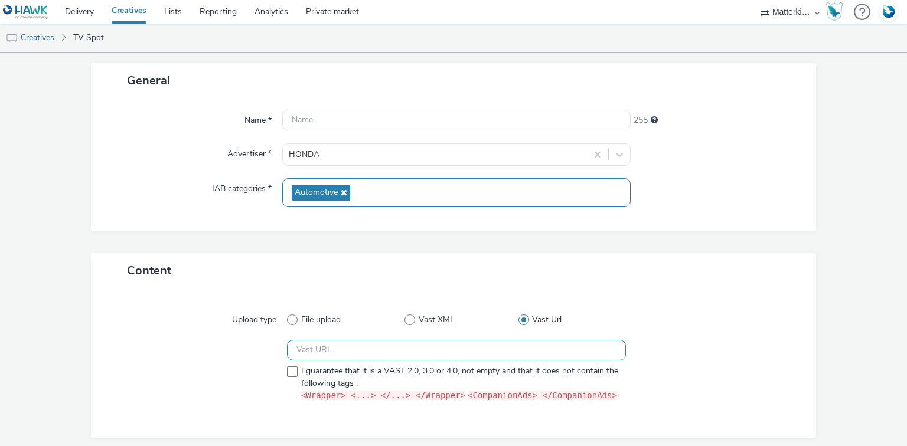
click at [365, 356] on input "text" at bounding box center [456, 350] width 338 height 21
paste input "https://slpubmedias.tf1.fr/SSP/TVS/HONDA/HONDA/AV-OLVE000009-0020.xml"
type input "https://slpubmedias.tf1.fr/SSP/TVS/HONDA/HONDA/AV-OLVE000009-0020.xml"
click at [288, 371] on span at bounding box center [292, 372] width 11 height 11
checkbox input "true"
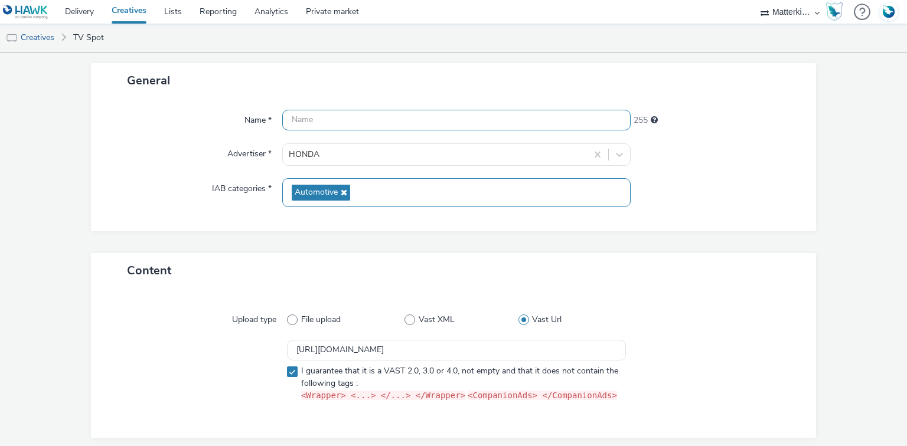
click at [343, 118] on input "text" at bounding box center [456, 120] width 348 height 21
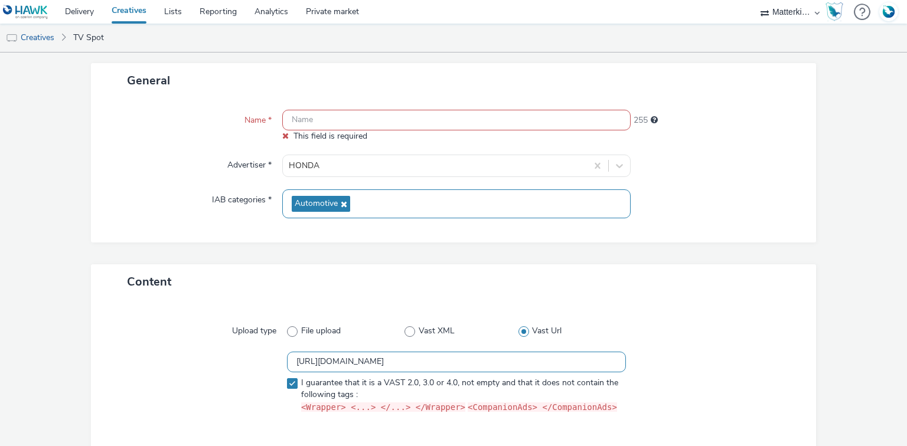
click at [550, 352] on input "https://slpubmedias.tf1.fr/SSP/TVS/HONDA/HONDA/AV-OLVE000009-0020.xml" at bounding box center [456, 362] width 338 height 21
click at [555, 364] on input "https://slpubmedias.tf1.fr/SSP/TVS/HONDA/HONDA/AV-OLVE000009-0020.xml" at bounding box center [456, 362] width 338 height 21
click at [552, 361] on input "https://slpubmedias.tf1.fr/SSP/TVS/HONDA/HONDA/AV-OLVE000009-0020.xml" at bounding box center [456, 362] width 338 height 21
drag, startPoint x: 549, startPoint y: 361, endPoint x: 519, endPoint y: 359, distance: 30.1
click at [519, 359] on input "https://slpubmedias.tf1.fr/SSP/TVS/HONDA/HONDA/AV-OLVE000009-0020.xml" at bounding box center [456, 362] width 338 height 21
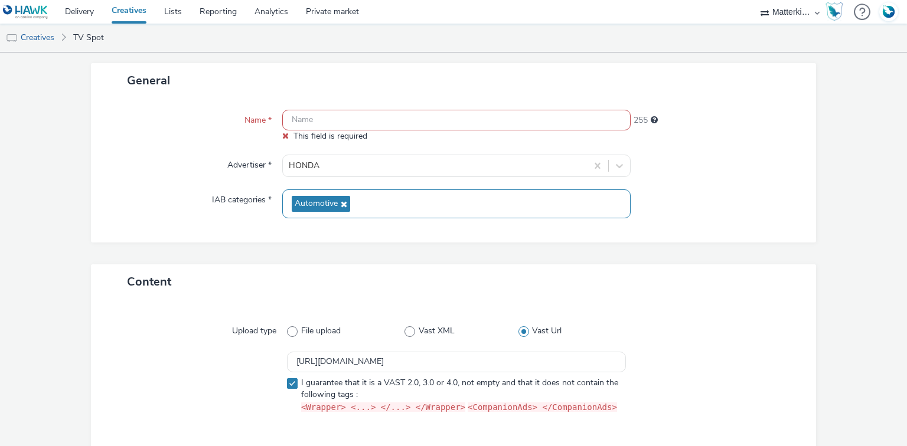
click at [332, 126] on input "text" at bounding box center [456, 120] width 348 height 21
paste input "OLVE000009-"
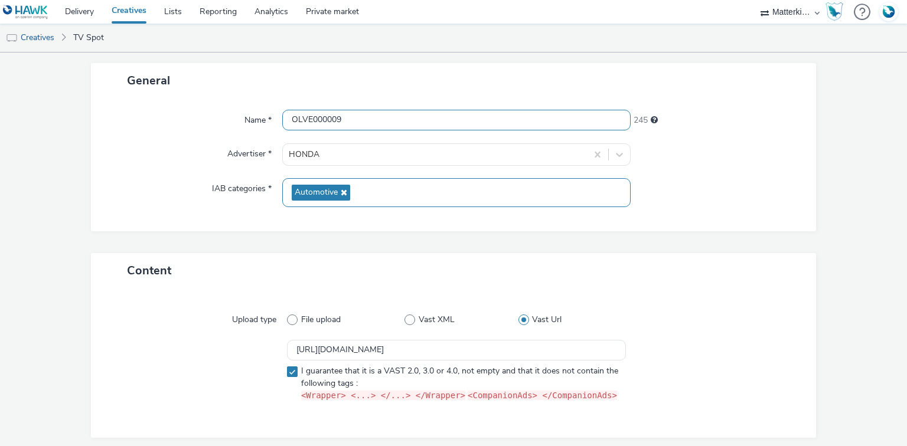
scroll to position [104, 0]
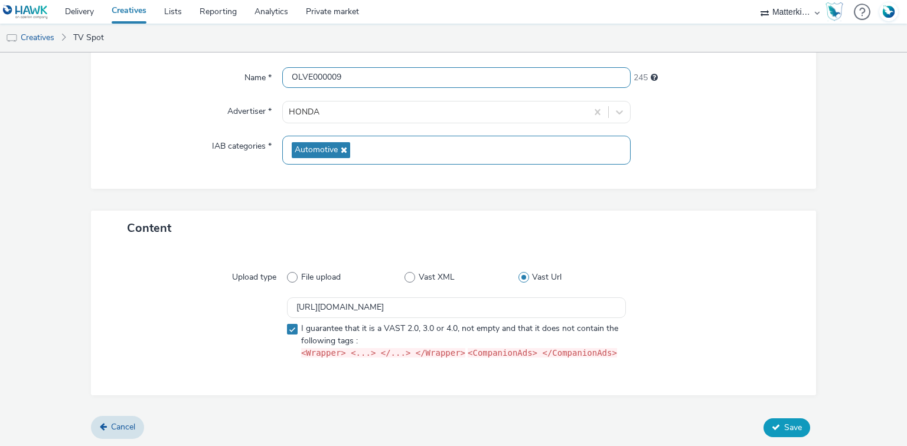
type input "OLVE000009"
click at [784, 431] on span "Save" at bounding box center [793, 427] width 18 height 11
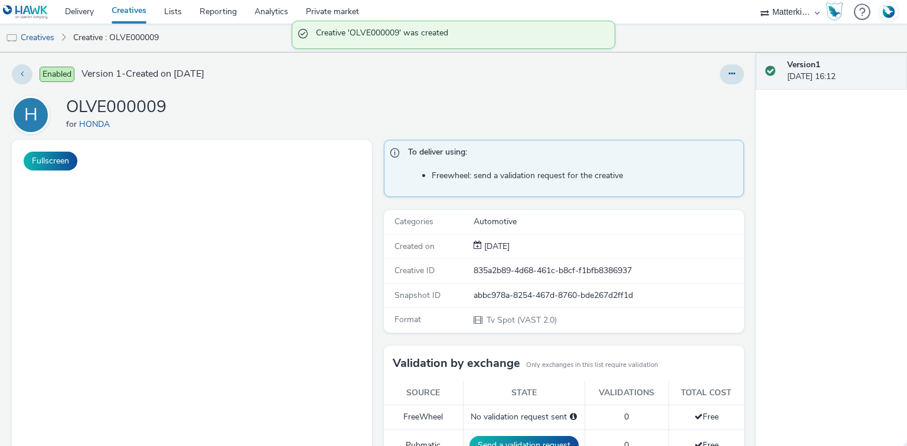
click at [127, 9] on link "Creatives" at bounding box center [129, 12] width 53 height 24
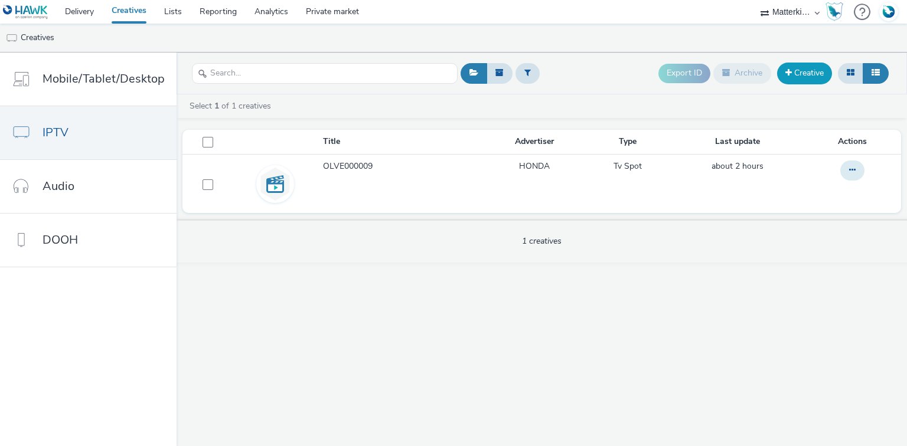
click at [807, 78] on link "Creative" at bounding box center [804, 73] width 55 height 21
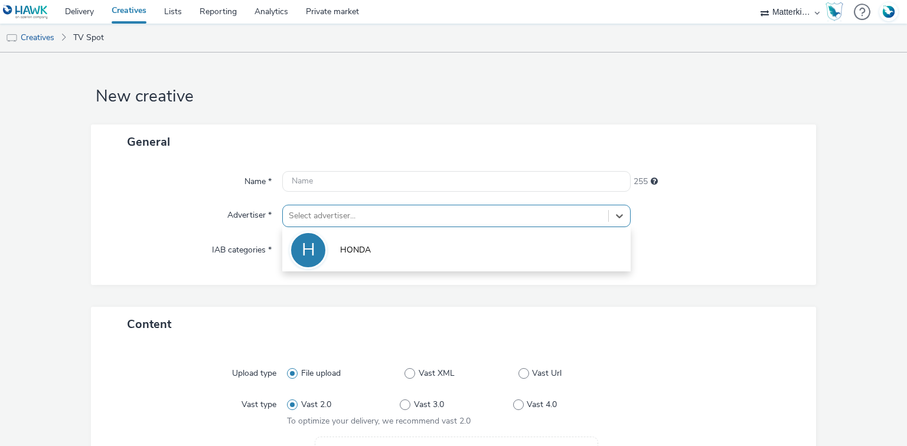
click at [387, 209] on div at bounding box center [445, 216] width 313 height 14
drag, startPoint x: 364, startPoint y: 235, endPoint x: 368, endPoint y: 241, distance: 6.9
click at [364, 236] on li "H HONDA" at bounding box center [456, 250] width 348 height 40
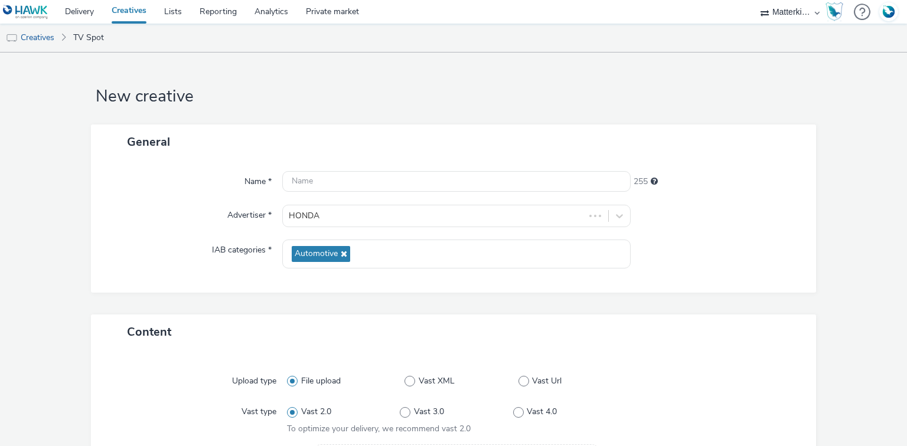
click at [531, 371] on div "File upload Vast XML Vast Url" at bounding box center [456, 381] width 338 height 21
click at [533, 376] on span "Vast Url" at bounding box center [547, 381] width 30 height 12
click at [526, 378] on input "Vast Url" at bounding box center [522, 382] width 8 height 8
radio input "false"
radio input "true"
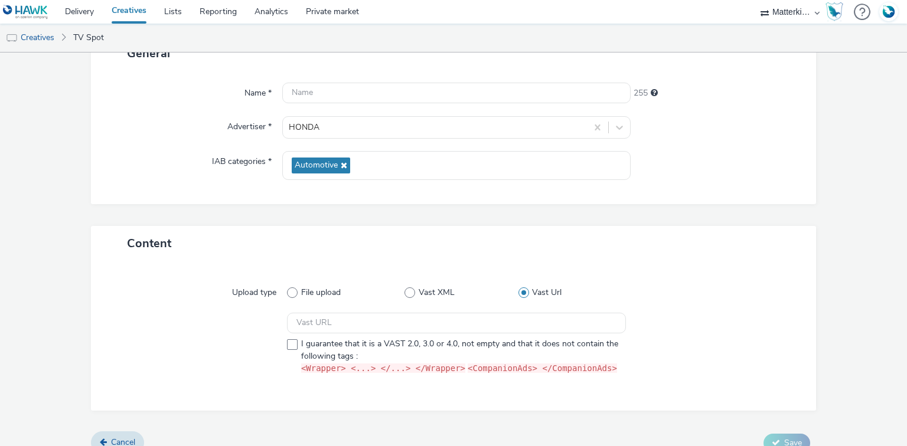
scroll to position [94, 0]
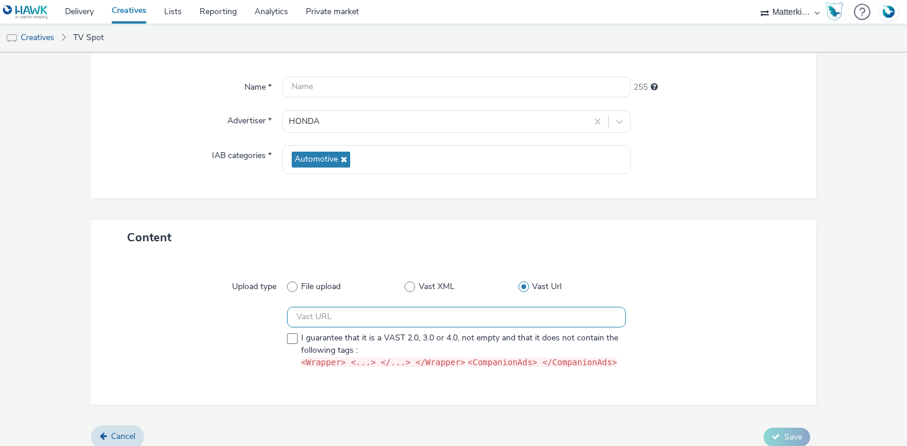
click at [387, 321] on input "text" at bounding box center [456, 317] width 338 height 21
paste input "https://slpubmedias.tf1.fr/SSP/TVS/HONDA/HONDA/AV-OLVE000010-0020.xml"
type input "https://slpubmedias.tf1.fr/SSP/TVS/HONDA/HONDA/AV-OLVE000010-0020.xml"
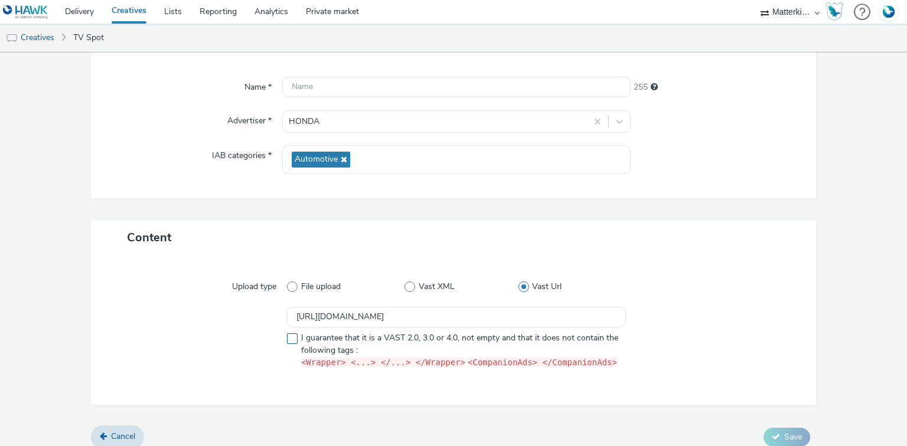
click at [290, 339] on span at bounding box center [292, 338] width 11 height 11
checkbox input "true"
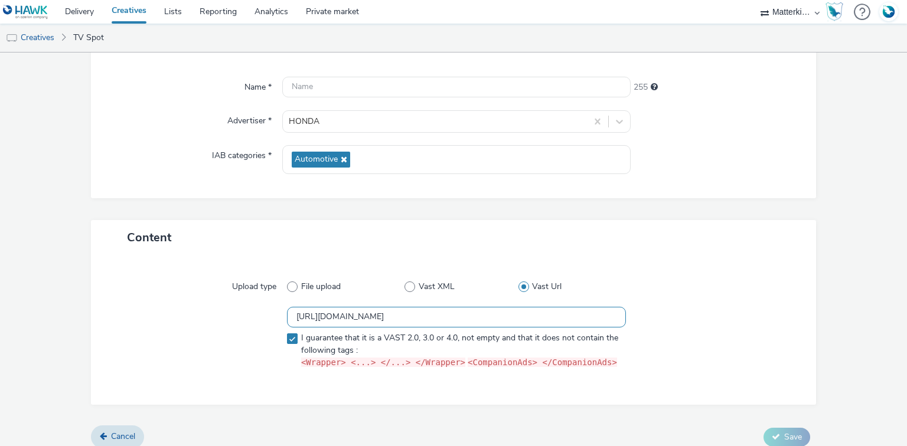
drag, startPoint x: 506, startPoint y: 315, endPoint x: 555, endPoint y: 316, distance: 49.0
click at [555, 316] on input "https://slpubmedias.tf1.fr/SSP/TVS/HONDA/HONDA/AV-OLVE000010-0020.xml" at bounding box center [456, 317] width 338 height 21
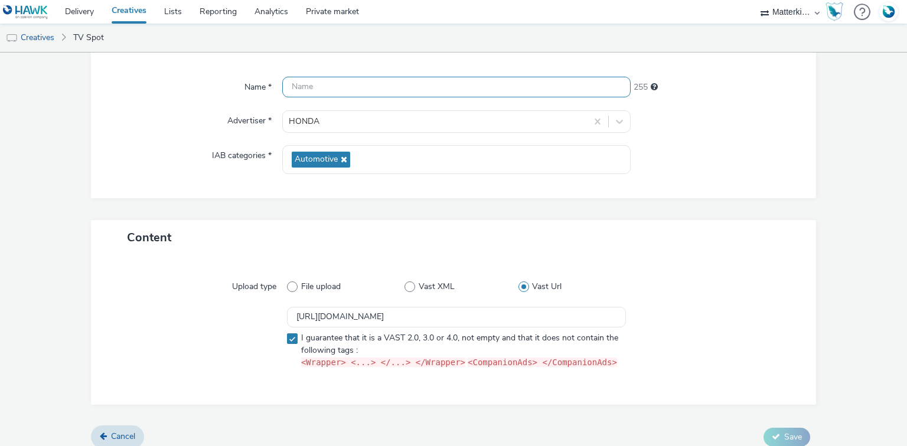
click at [326, 83] on input "text" at bounding box center [456, 87] width 348 height 21
paste input "OLVE000010"
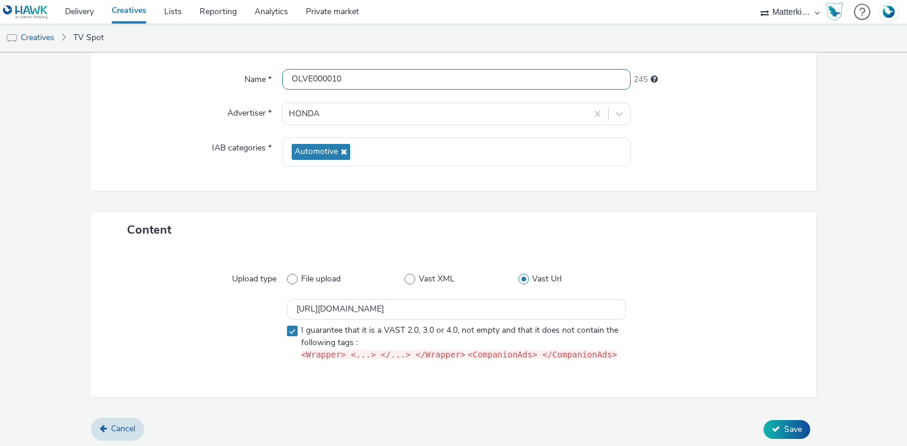
scroll to position [104, 0]
type input "OLVE000010"
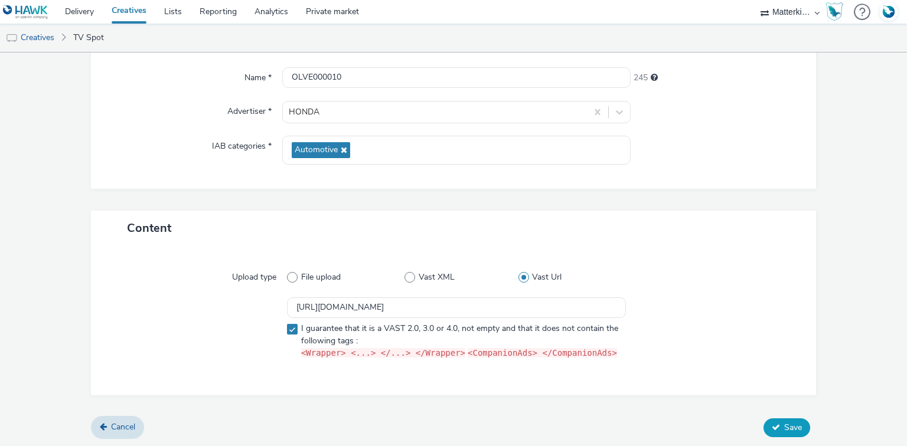
click at [788, 427] on span "Save" at bounding box center [793, 427] width 18 height 11
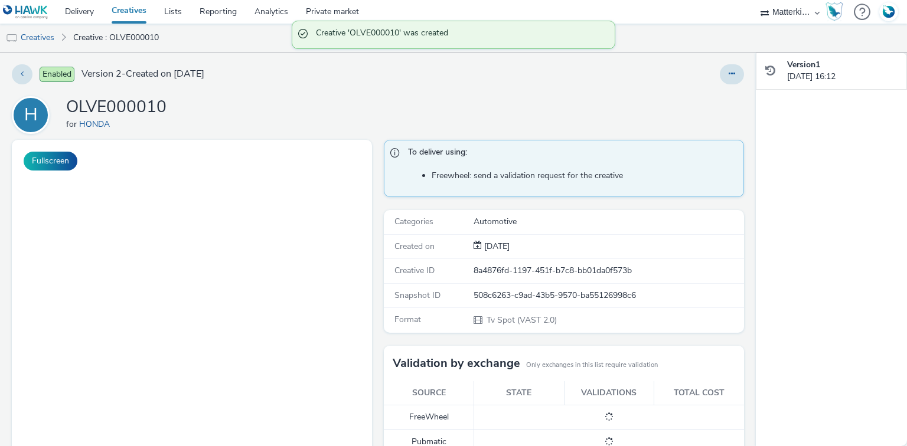
click at [137, 5] on link "Creatives" at bounding box center [129, 12] width 53 height 24
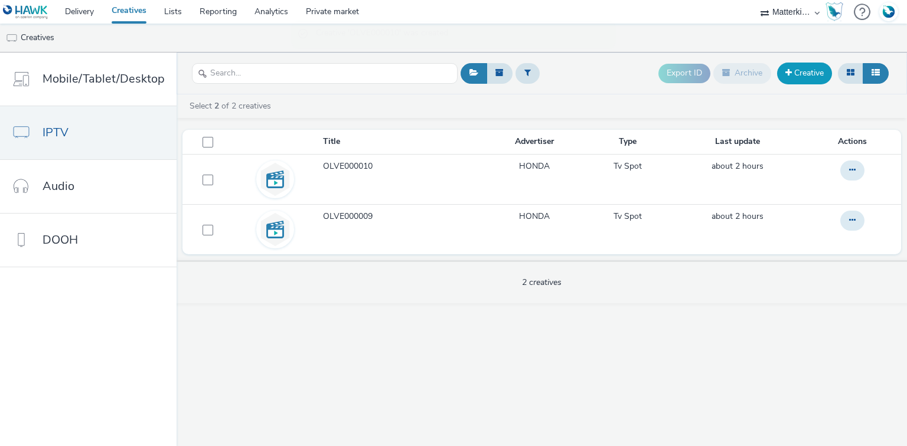
click at [806, 76] on link "Creative" at bounding box center [804, 73] width 55 height 21
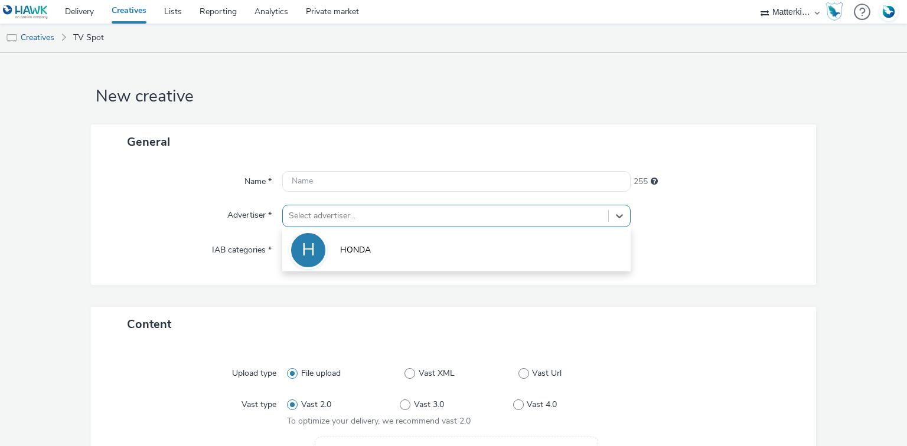
click at [317, 214] on div at bounding box center [445, 216] width 313 height 14
click at [319, 262] on div "H" at bounding box center [308, 250] width 38 height 38
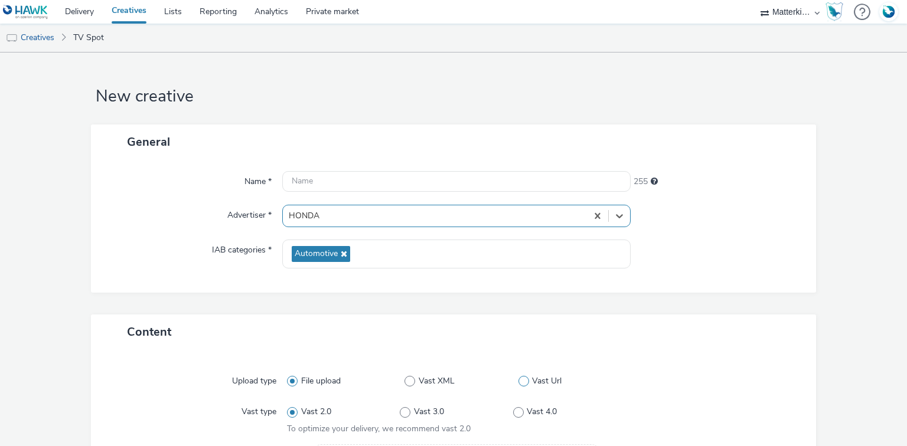
click at [522, 380] on span at bounding box center [523, 381] width 11 height 11
click at [522, 380] on input "Vast Url" at bounding box center [522, 382] width 8 height 8
radio input "false"
radio input "true"
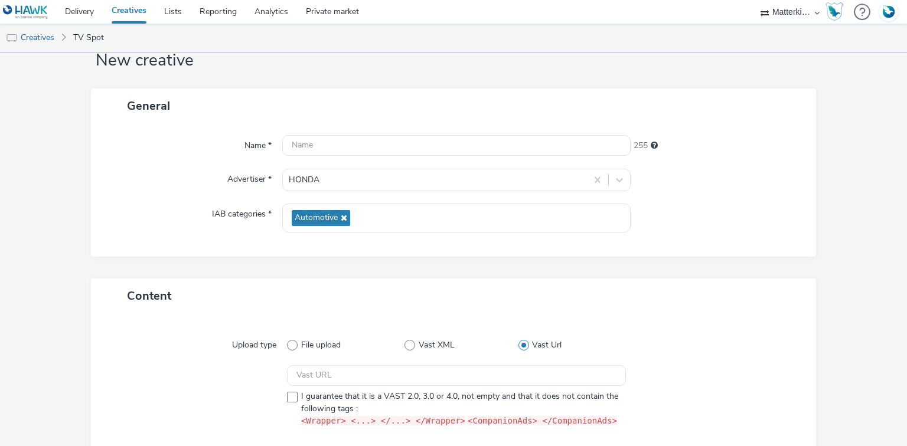
scroll to position [104, 0]
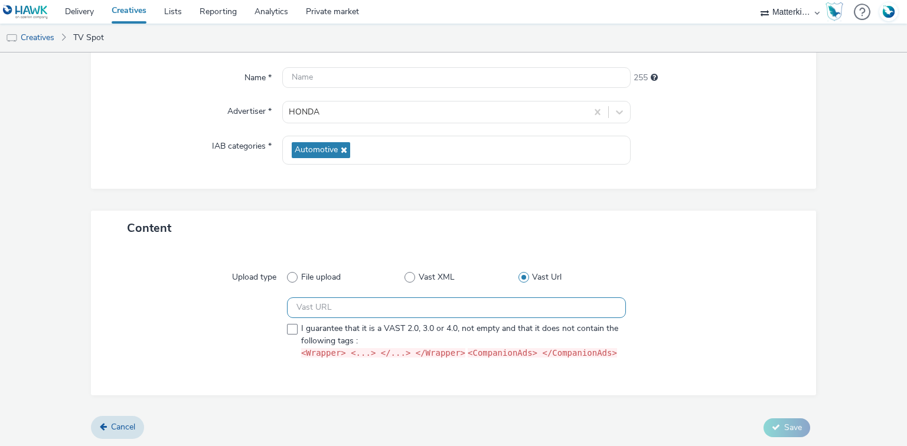
click at [427, 307] on input "text" at bounding box center [456, 307] width 338 height 21
paste input "https://slpubmedias.tf1.fr/SSP/TVS/HONDA/HONDA/AV-OLVE000008-0020.xml"
type input "https://slpubmedias.tf1.fr/SSP/TVS/HONDA/HONDA/AV-OLVE000008-0020.xml$*"
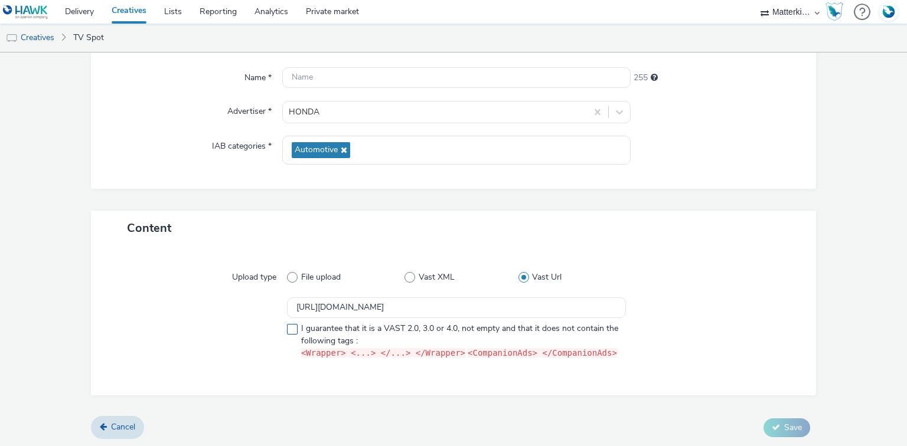
click at [287, 331] on span at bounding box center [292, 329] width 11 height 11
checkbox input "true"
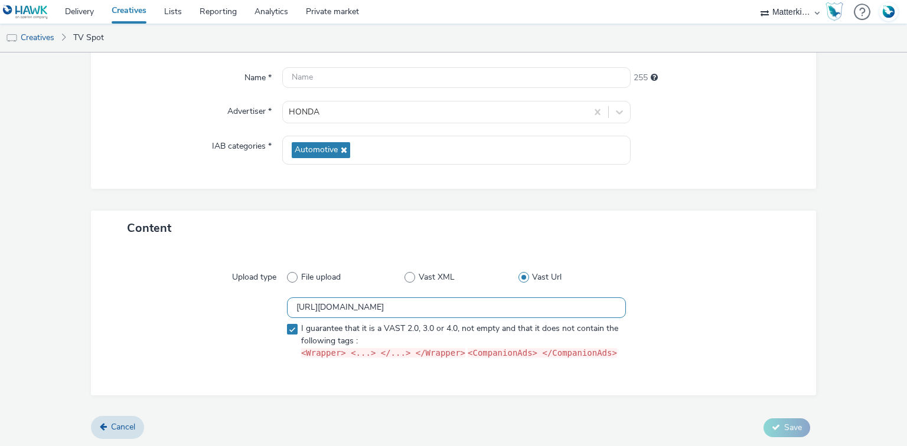
click at [610, 305] on input "https://slpubmedias.tf1.fr/SSP/TVS/HONDA/HONDA/AV-OLVE000008-0020.xml$*" at bounding box center [456, 307] width 338 height 21
drag, startPoint x: 555, startPoint y: 307, endPoint x: 512, endPoint y: 302, distance: 42.8
click at [505, 305] on input "https://slpubmedias.tf1.fr/SSP/TVS/HONDA/HONDA/AV-OLVE000008-0020.xml" at bounding box center [456, 307] width 338 height 21
type input "https://slpubmedias.tf1.fr/SSP/TVS/HONDA/HONDA/AV-OLVE000008-0020.xml"
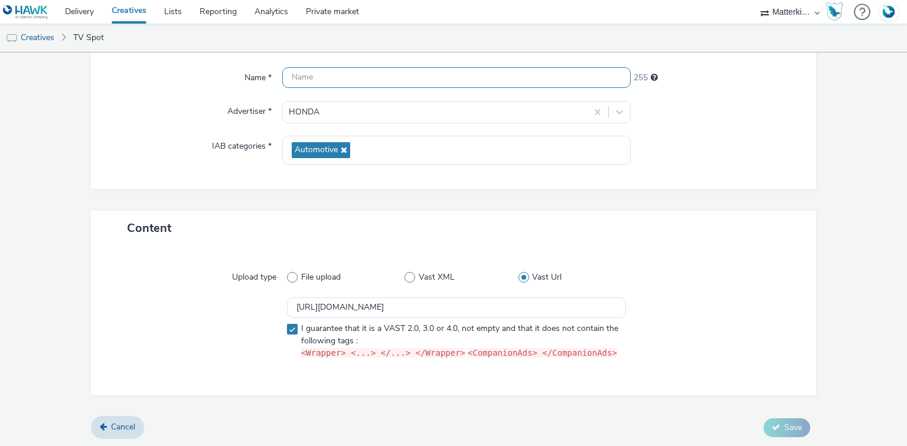
click at [372, 78] on input "text" at bounding box center [456, 77] width 348 height 21
paste input "OLVE000008"
type input "OLVE000008"
click at [774, 425] on button "Save" at bounding box center [786, 427] width 47 height 19
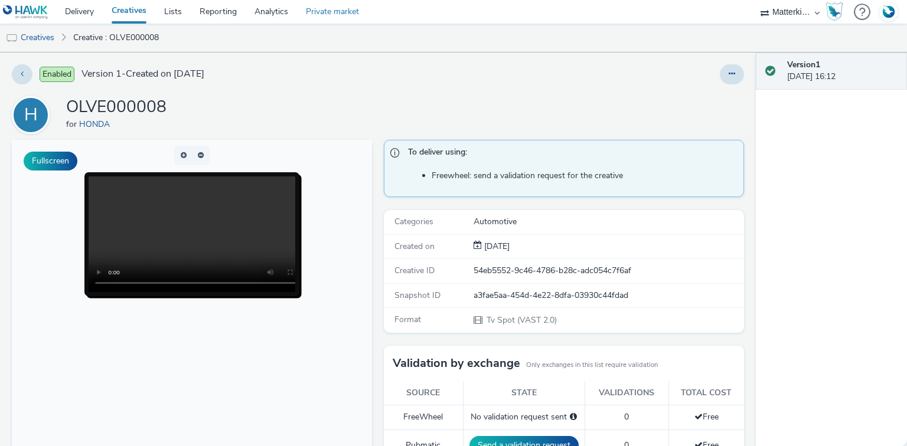
click at [329, 11] on link "Private market" at bounding box center [332, 12] width 71 height 24
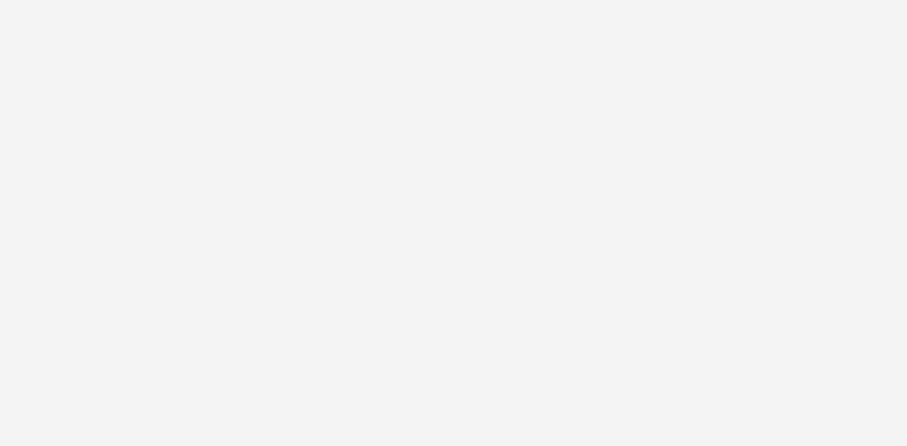
select select "043cda9b-19c6-48dd-97c5-60e8b0eb4194"
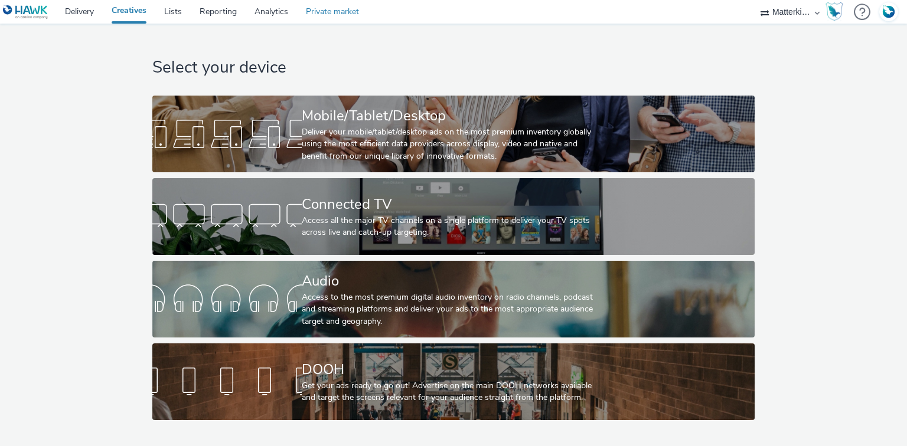
click at [317, 12] on link "Private market" at bounding box center [332, 12] width 71 height 24
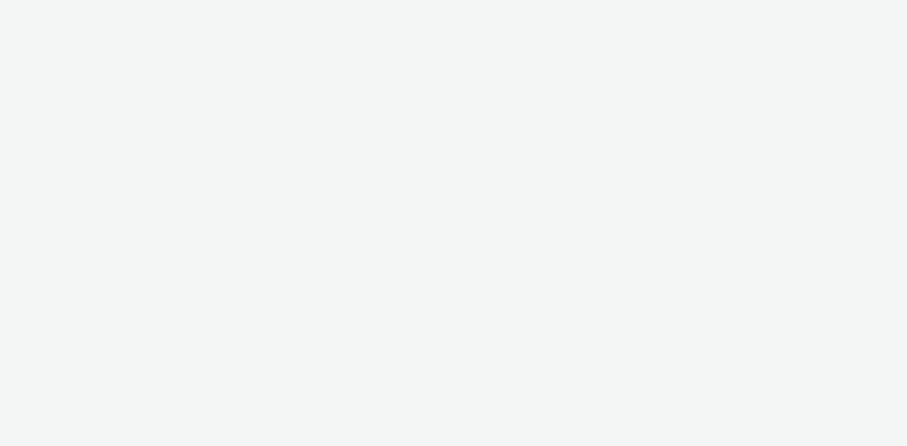
select select "043cda9b-19c6-48dd-97c5-60e8b0eb4194"
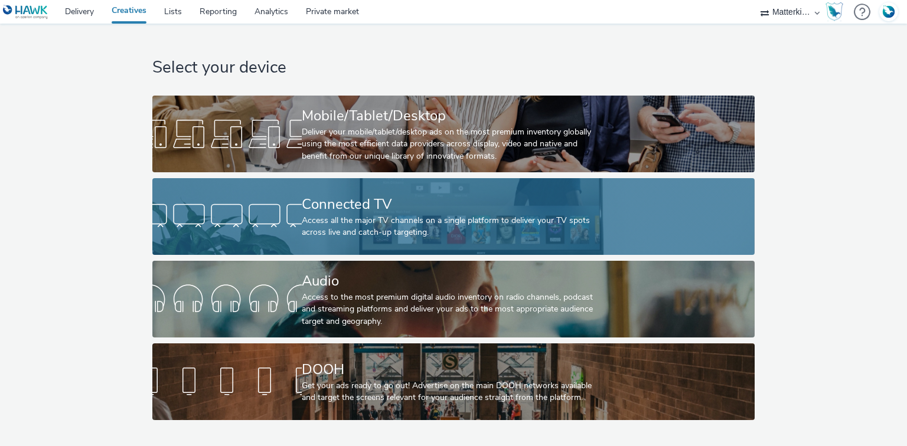
click at [382, 221] on div "Access all the major TV channels on a single platform to deliver your TV spots …" at bounding box center [451, 227] width 299 height 24
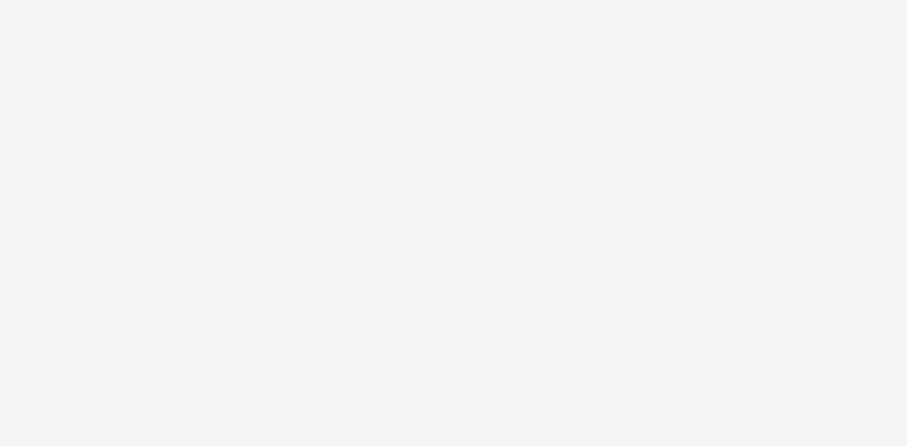
select select "55e0441e-22c0-4534-8c4e-716011613e8a"
